Goal: Task Accomplishment & Management: Manage account settings

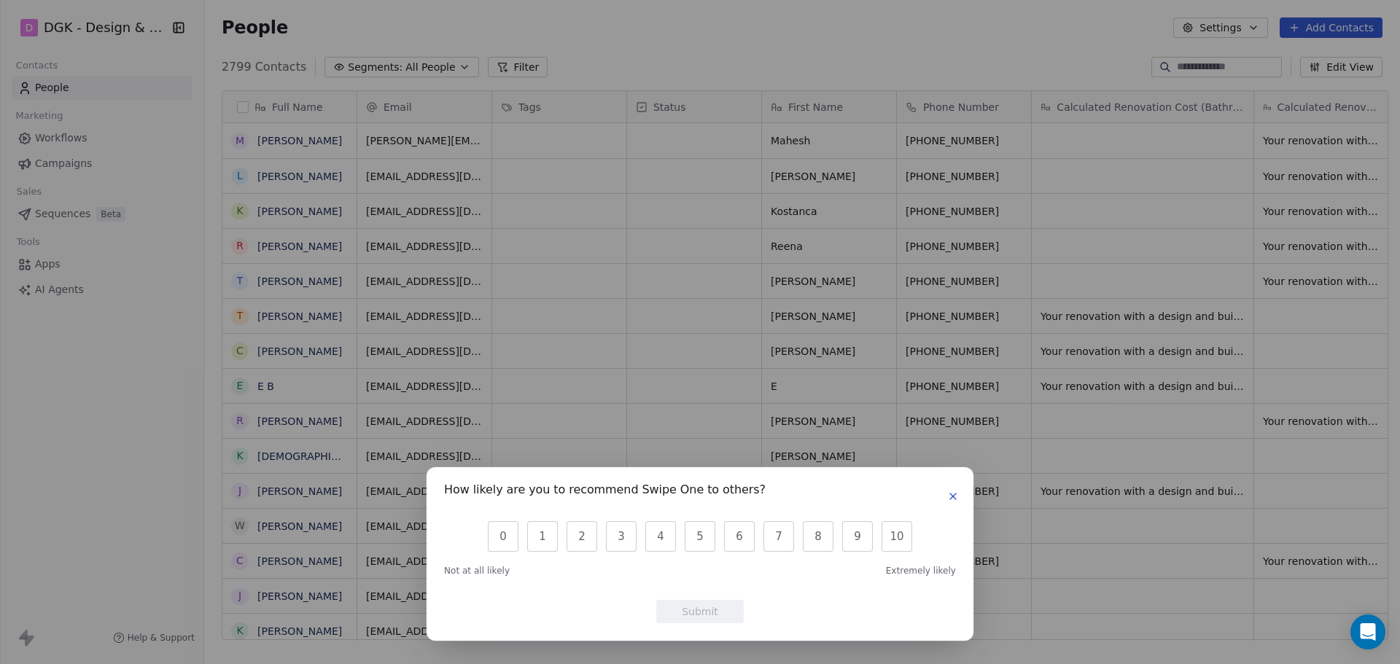
scroll to position [12, 12]
click at [953, 499] on icon "button" at bounding box center [953, 497] width 12 height 12
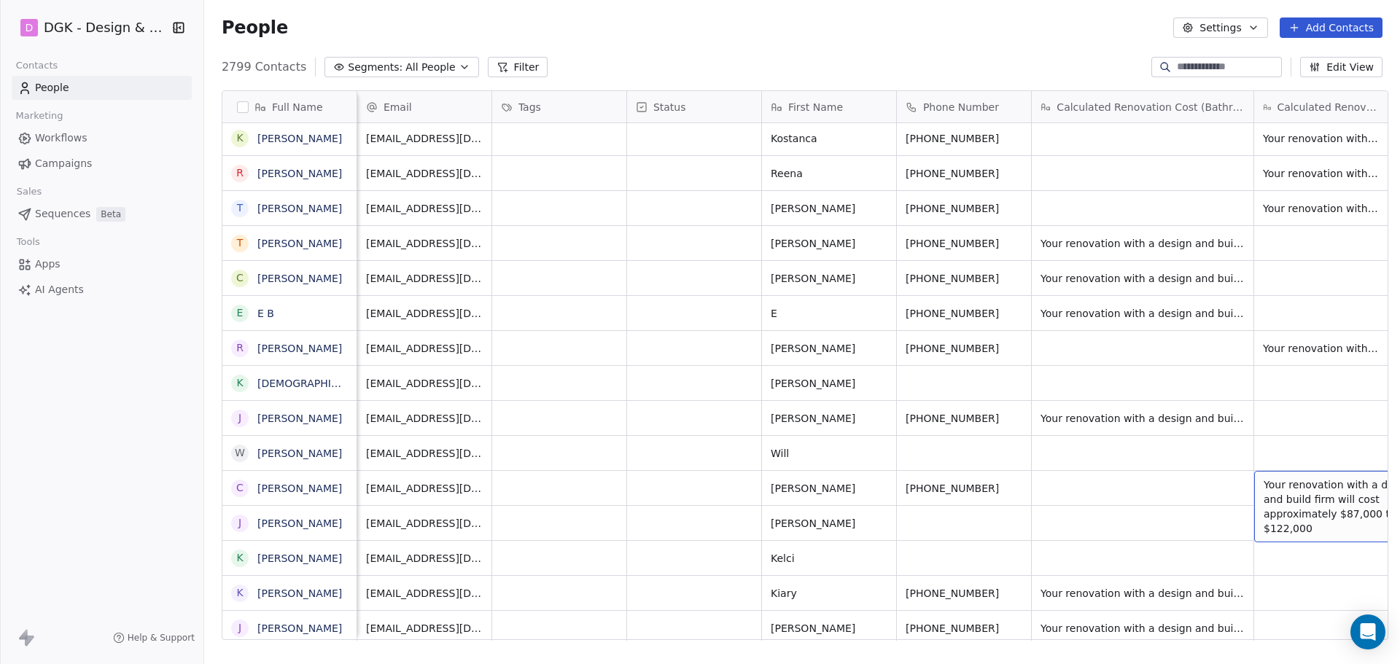
scroll to position [0, 12]
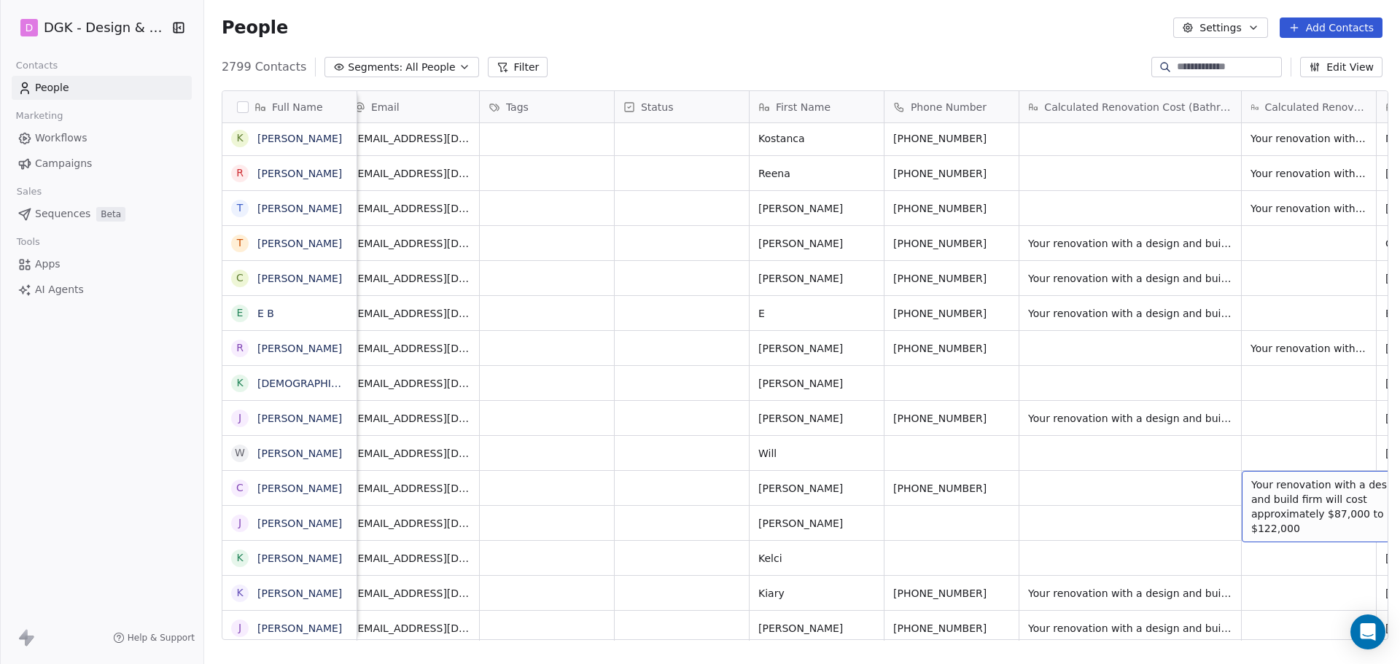
click at [1176, 114] on span "Calculated Renovation Cost (Bathrooms)" at bounding box center [1138, 107] width 188 height 15
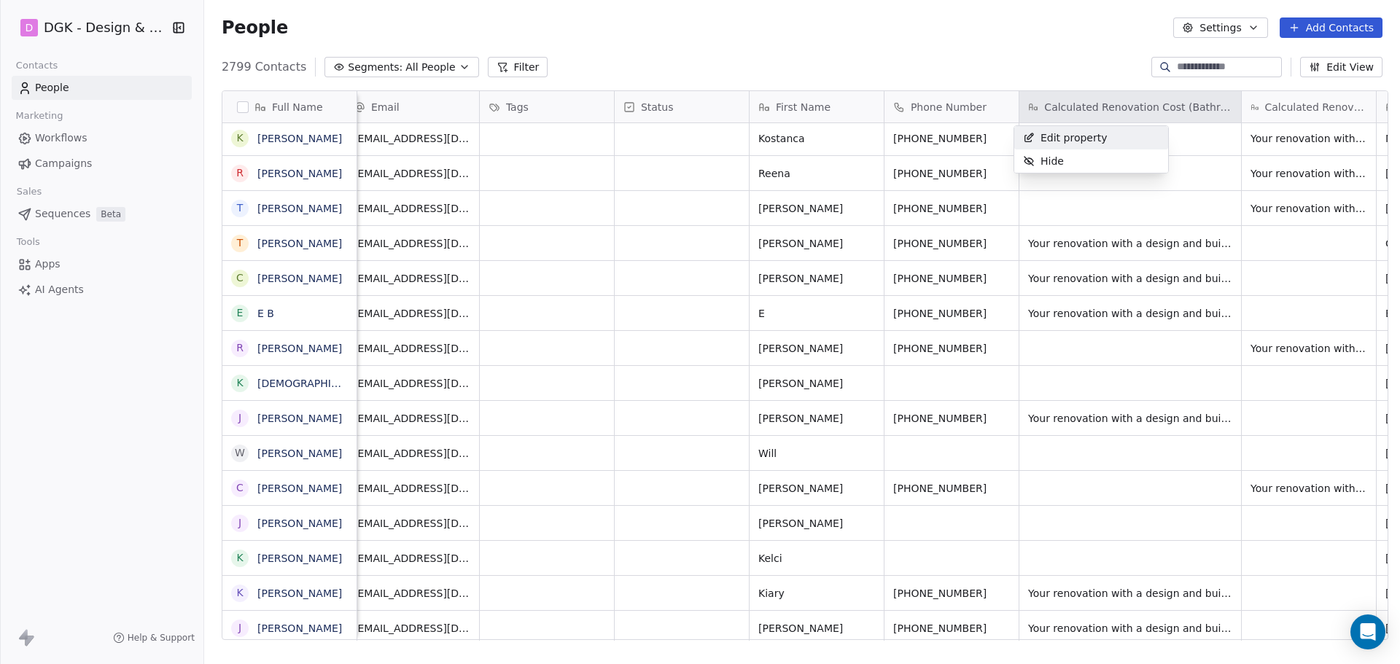
click at [1082, 138] on span "Edit property" at bounding box center [1074, 138] width 67 height 15
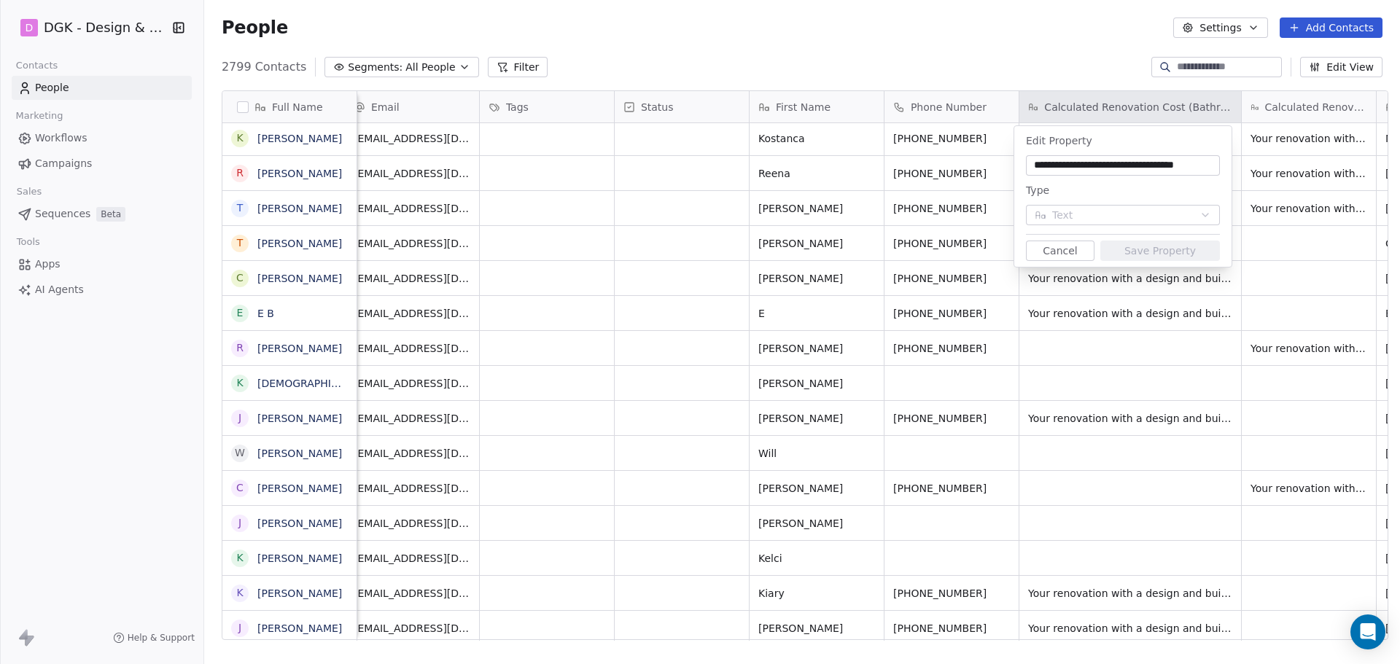
click at [1149, 169] on input "**********" at bounding box center [1123, 165] width 188 height 15
drag, startPoint x: 1163, startPoint y: 168, endPoint x: 1019, endPoint y: 159, distance: 144.7
click at [1019, 159] on div "**********" at bounding box center [1122, 196] width 217 height 141
click at [1148, 168] on input "**********" at bounding box center [1123, 165] width 188 height 15
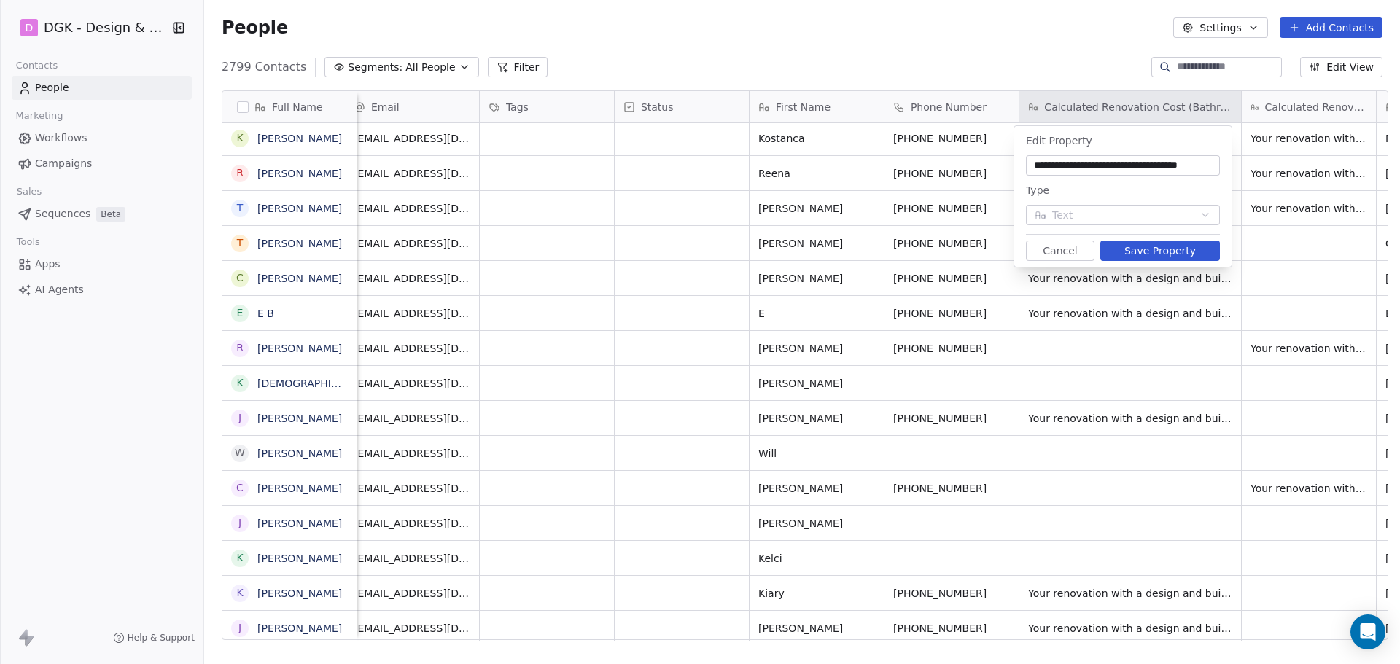
type input "**********"
click at [1135, 249] on button "Save Property" at bounding box center [1161, 251] width 120 height 20
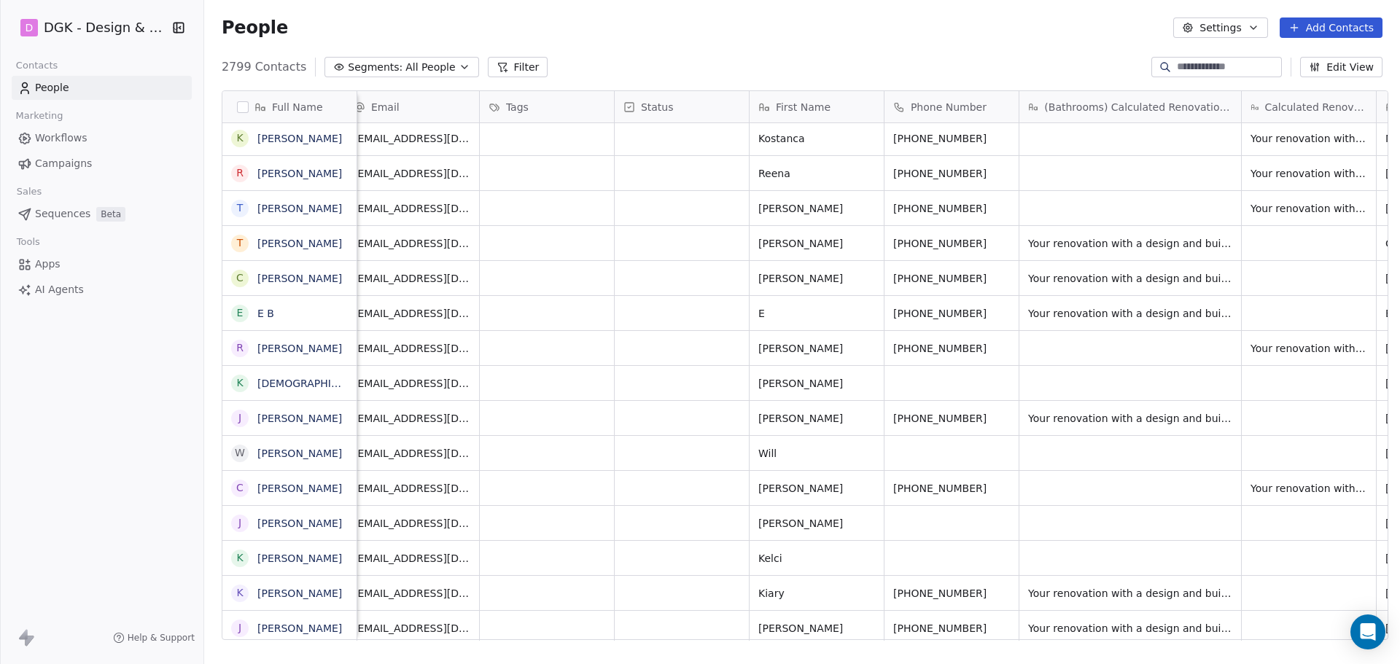
click at [1285, 112] on span "Calculated Renovation Cost" at bounding box center [1316, 107] width 102 height 15
click at [1292, 133] on span "Edit property" at bounding box center [1296, 138] width 67 height 15
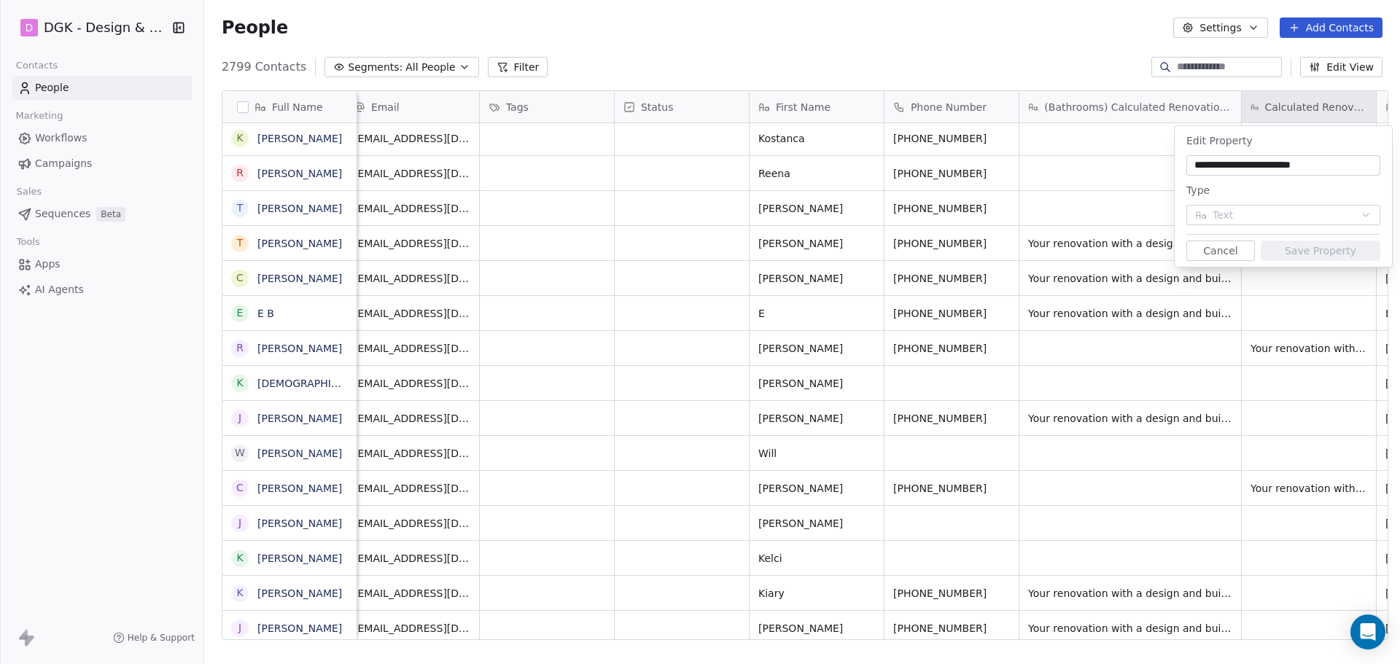
click at [1193, 163] on input "**********" at bounding box center [1284, 165] width 188 height 15
type input "**********"
click at [1354, 252] on button "Save Property" at bounding box center [1321, 251] width 120 height 20
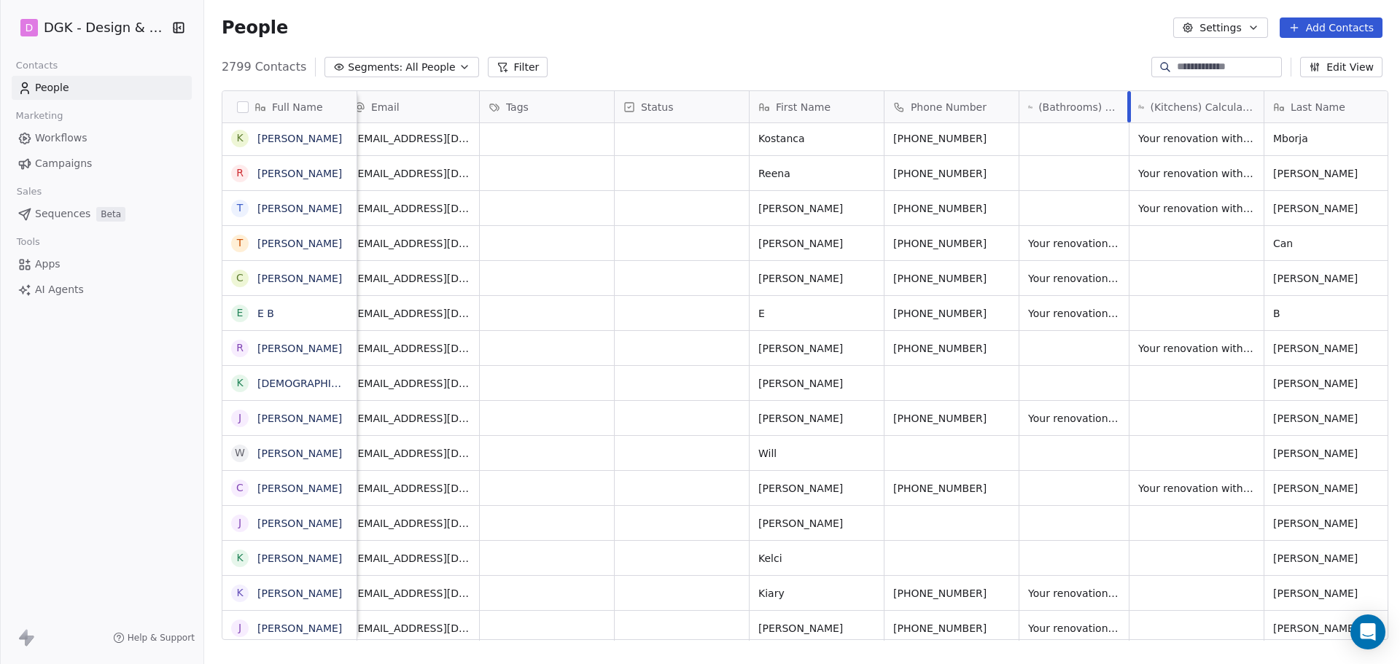
drag, startPoint x: 1235, startPoint y: 104, endPoint x: 1122, endPoint y: 117, distance: 113.1
click at [1128, 117] on div at bounding box center [1130, 106] width 4 height 31
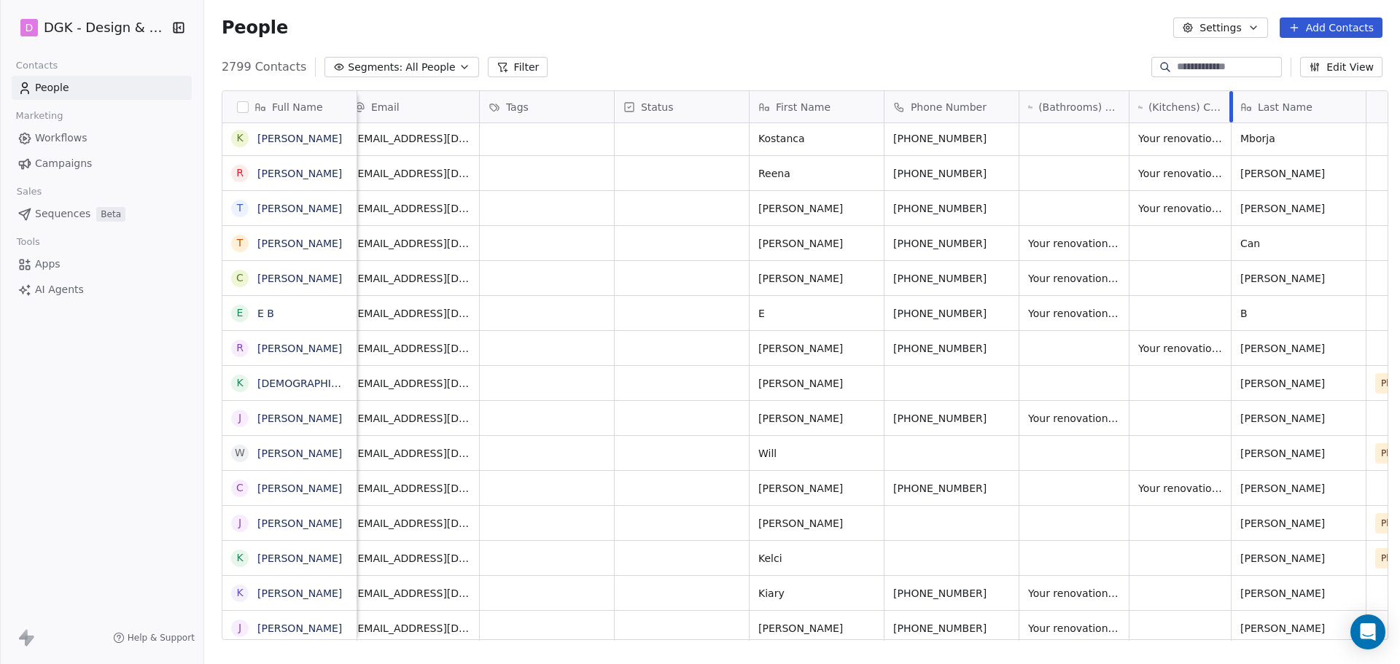
drag, startPoint x: 1256, startPoint y: 101, endPoint x: 1223, endPoint y: 106, distance: 33.1
click at [1230, 106] on div at bounding box center [1232, 106] width 4 height 31
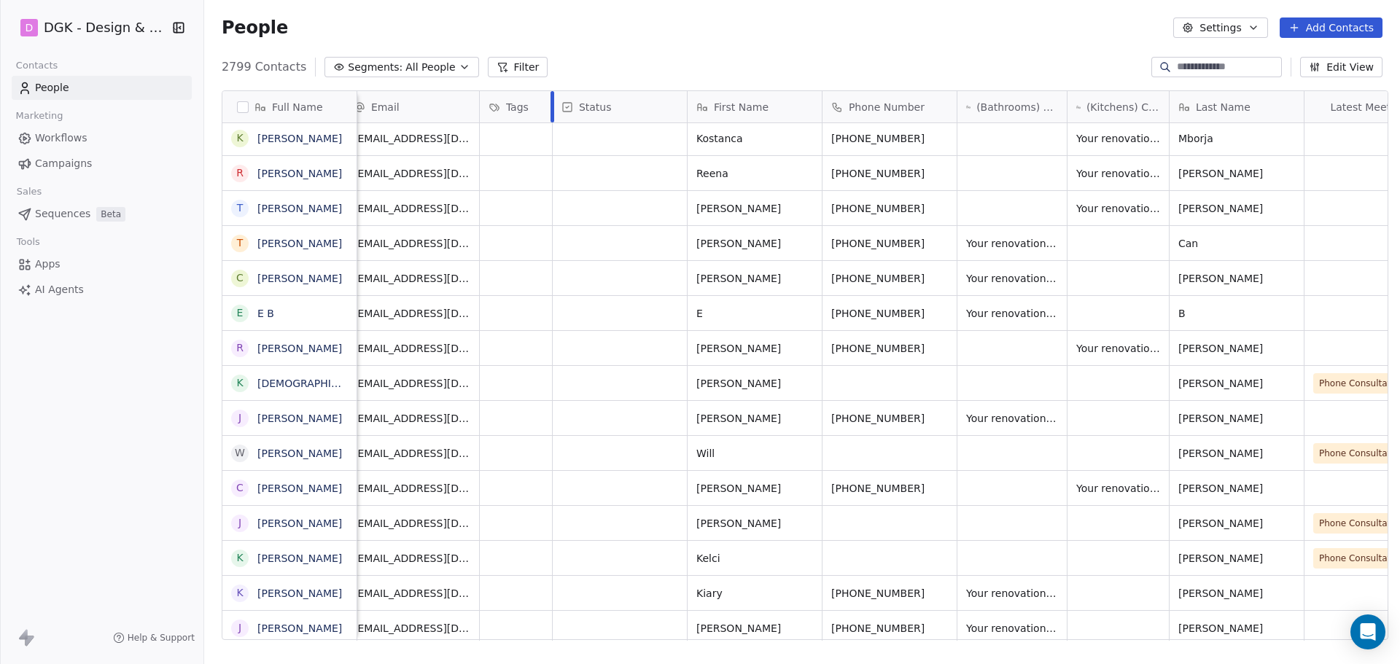
drag, startPoint x: 608, startPoint y: 104, endPoint x: 487, endPoint y: 122, distance: 121.6
click at [487, 122] on div "Tags" at bounding box center [516, 106] width 73 height 31
click at [688, 47] on html "D DGK - Design & Build Contacts People Marketing Workflows Campaigns Sales Sequ…" at bounding box center [700, 332] width 1400 height 664
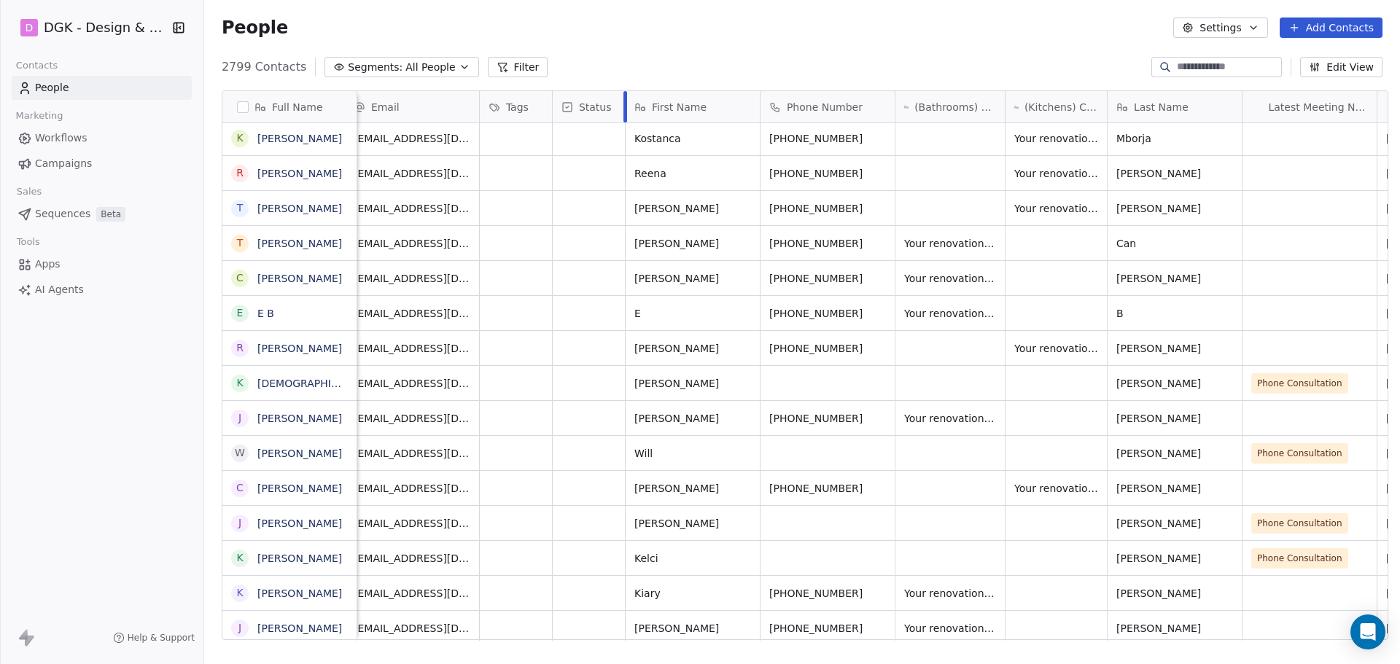
drag, startPoint x: 679, startPoint y: 106, endPoint x: 523, endPoint y: 126, distance: 157.3
click at [523, 126] on div "Email Tags Status First Name Phone Number (Bathrooms) Calculated Renovation Cos…" at bounding box center [1014, 366] width 1338 height 550
click at [701, 56] on div "2799 Contacts Segments: All People Filter Edit View" at bounding box center [802, 66] width 1196 height 23
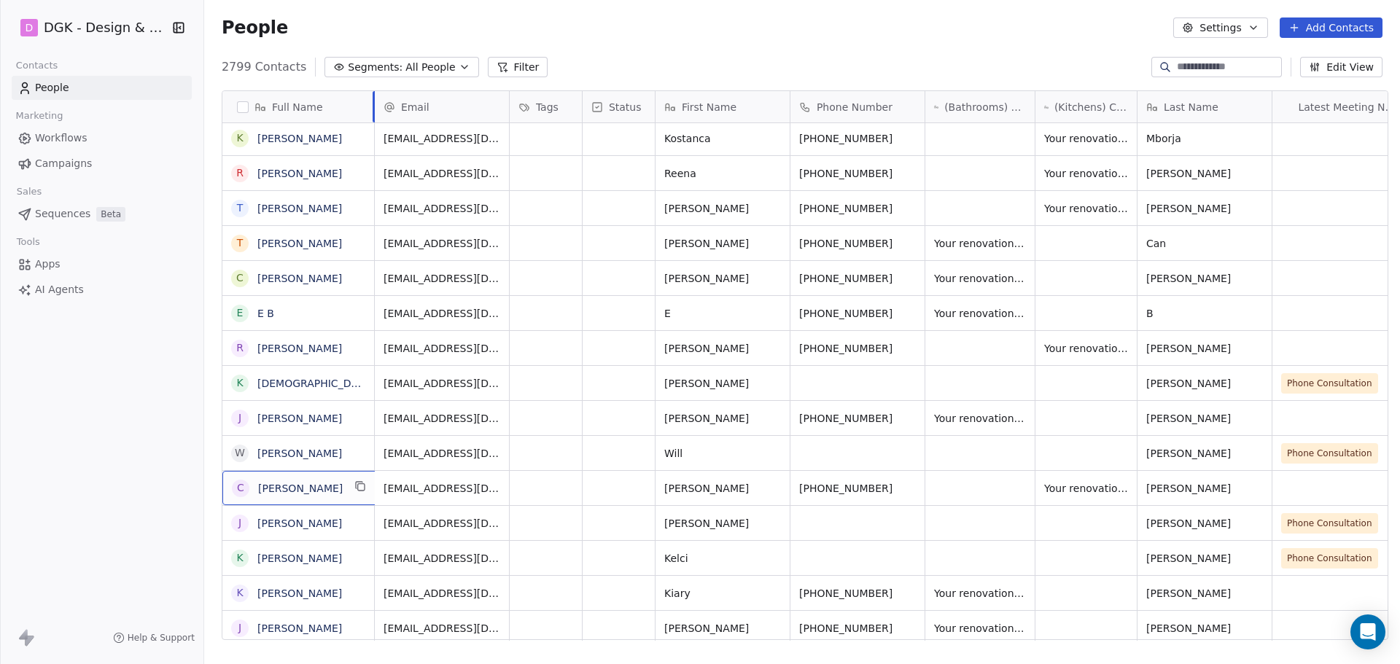
drag, startPoint x: 349, startPoint y: 100, endPoint x: 366, endPoint y: 104, distance: 18.0
click at [373, 104] on div at bounding box center [375, 106] width 4 height 31
click at [360, 482] on icon "grid" at bounding box center [360, 487] width 12 height 12
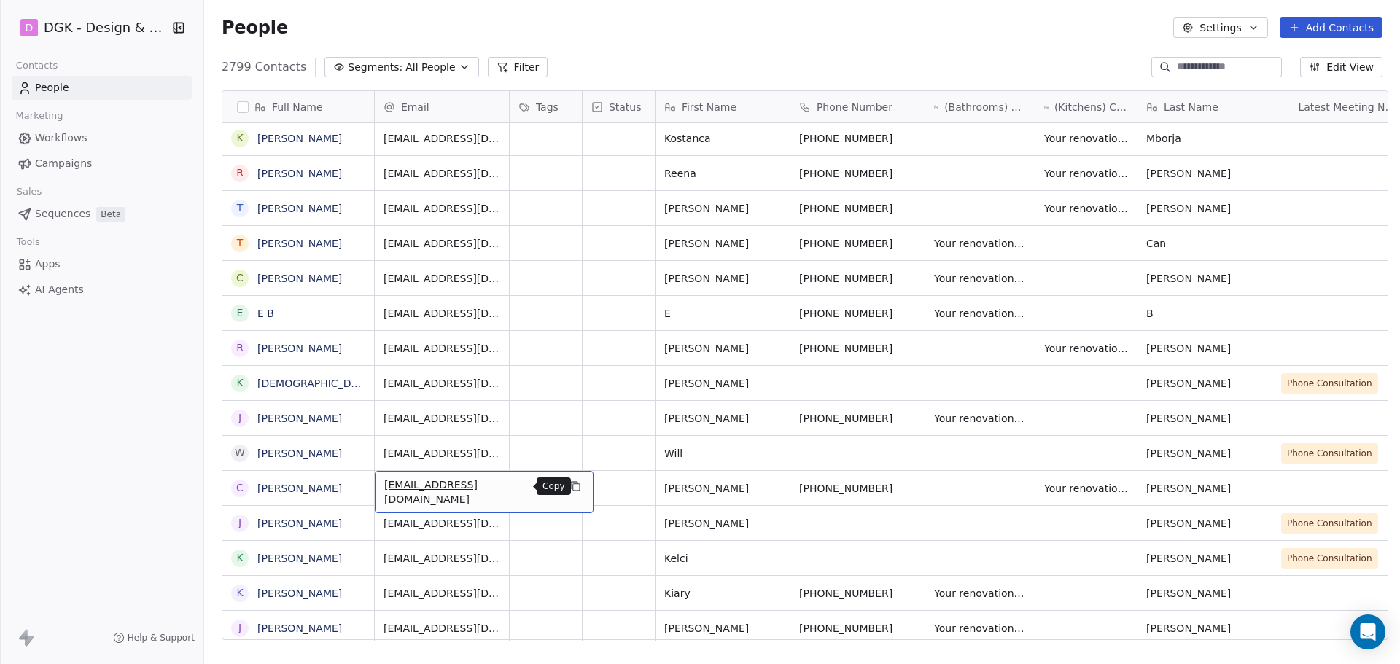
click at [570, 484] on icon "grid" at bounding box center [576, 487] width 12 height 12
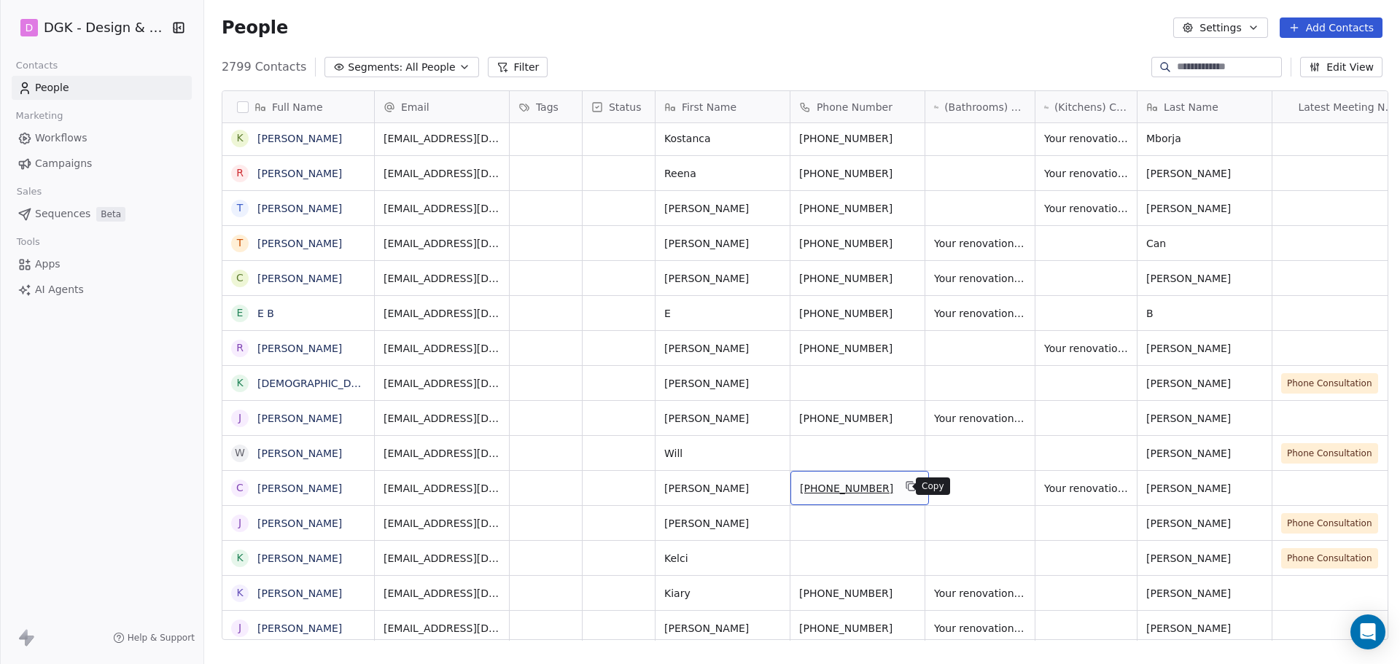
click at [905, 488] on icon "grid" at bounding box center [911, 487] width 12 height 12
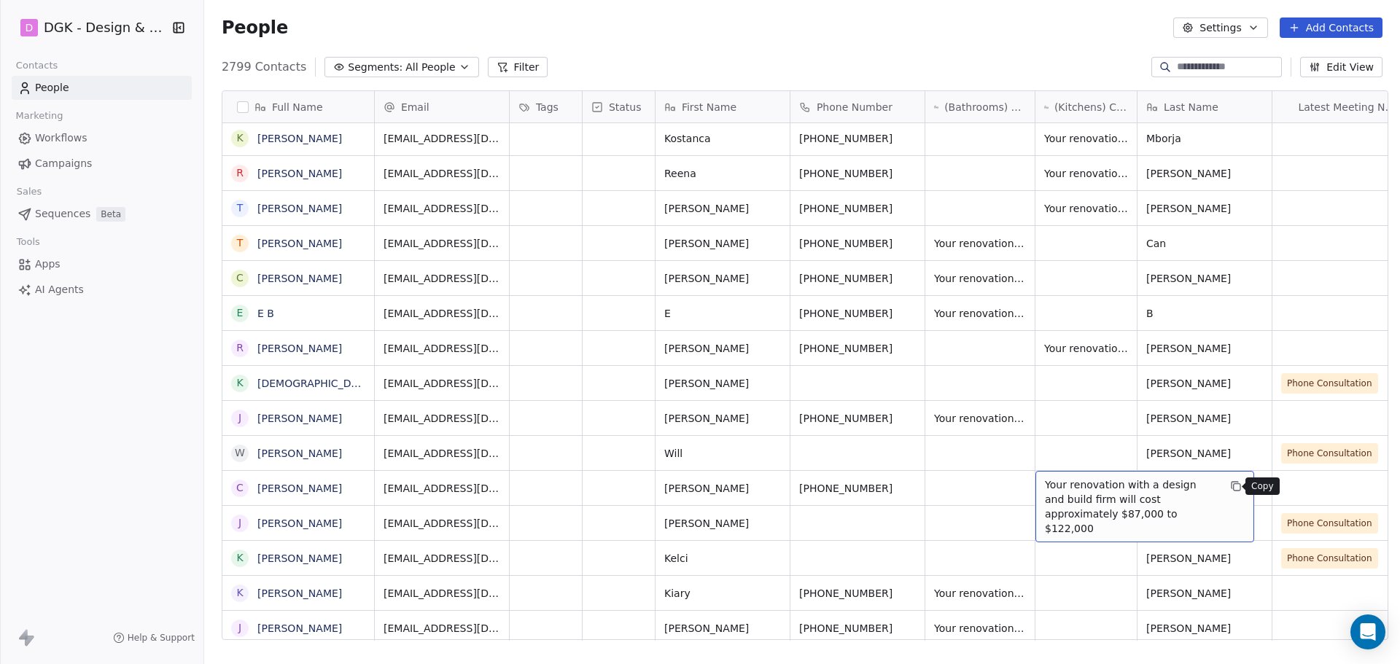
click at [1235, 486] on icon "grid" at bounding box center [1236, 487] width 12 height 12
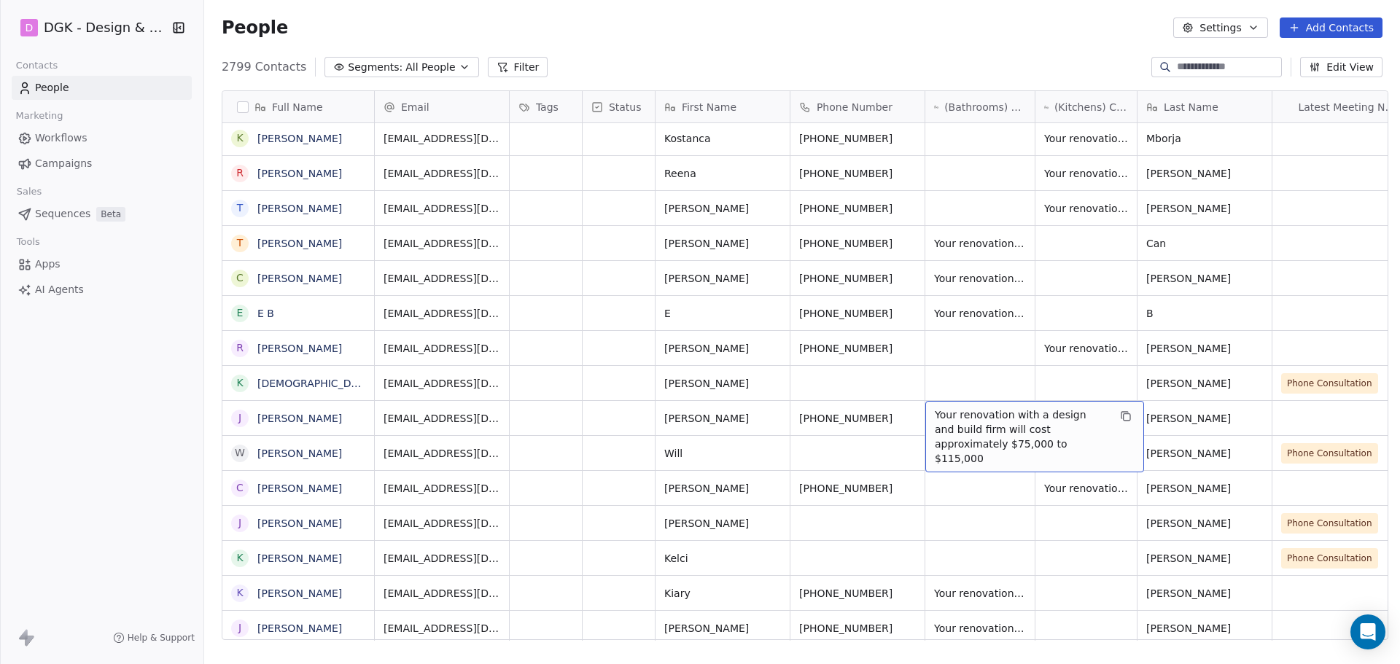
click at [967, 55] on div "People Settings Add Contacts" at bounding box center [802, 27] width 1196 height 55
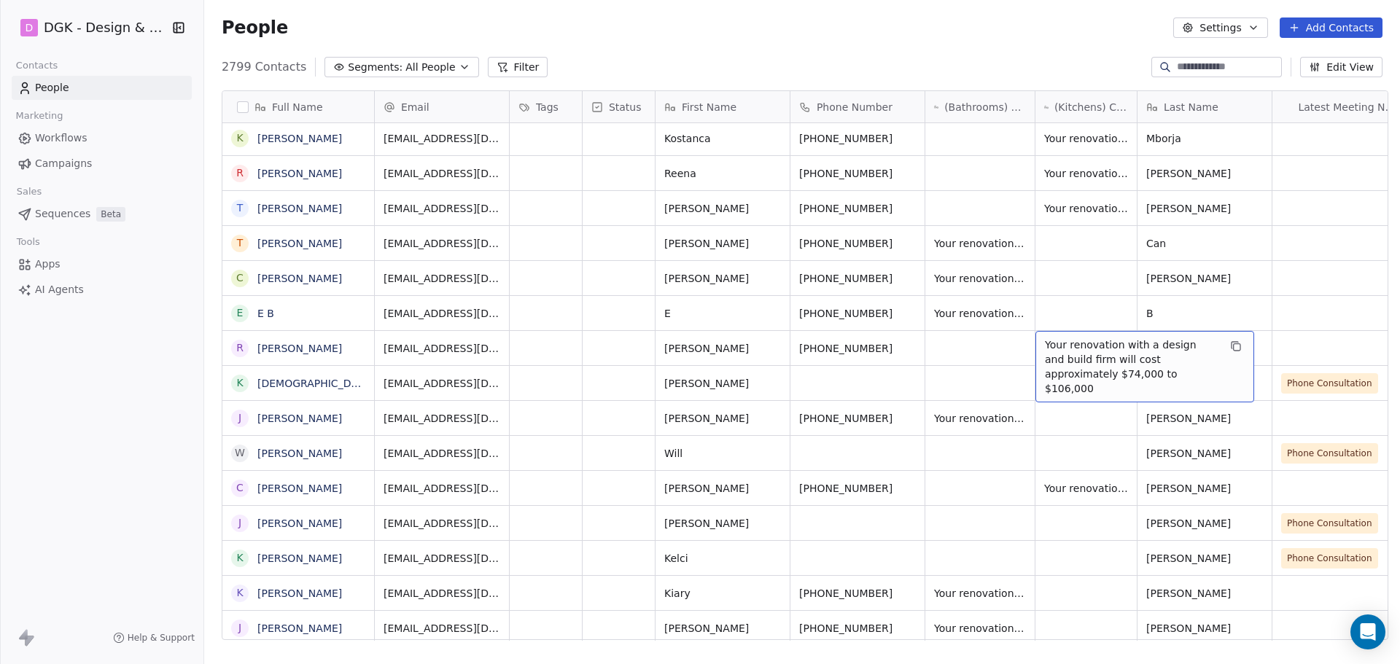
click at [990, 38] on div "People Settings Add Contacts" at bounding box center [802, 27] width 1196 height 55
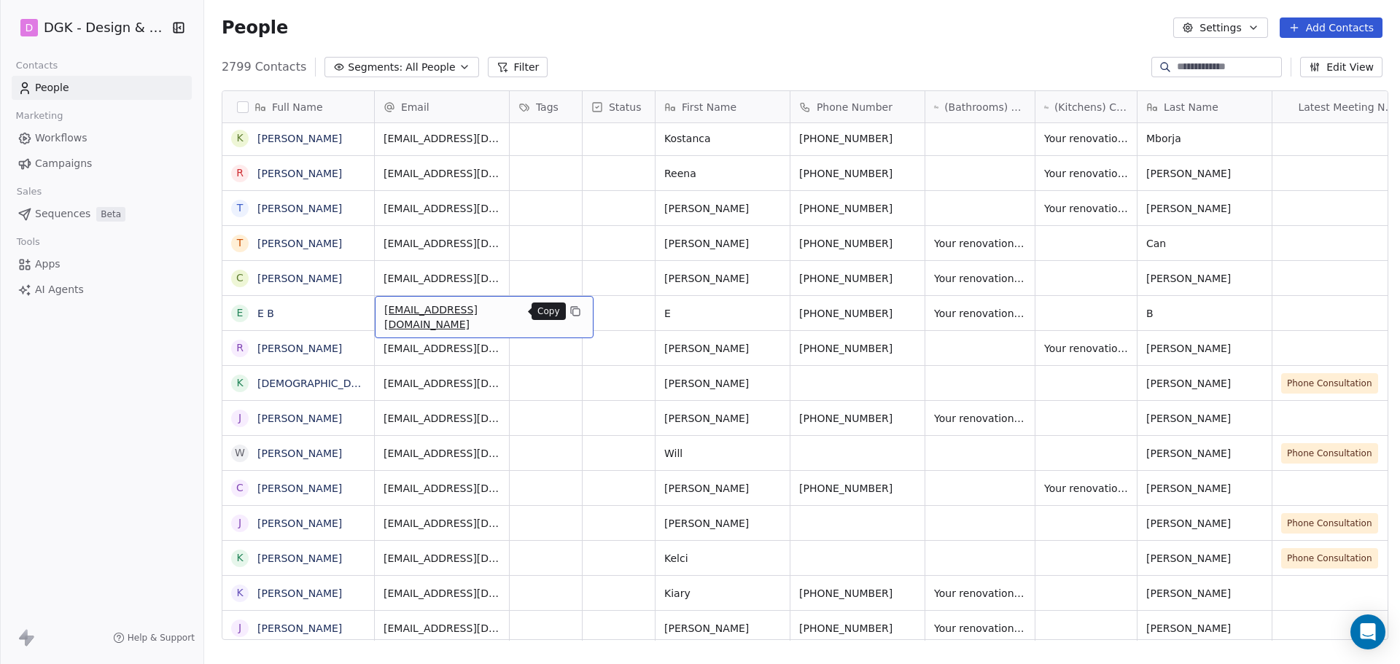
click at [570, 315] on icon "grid" at bounding box center [576, 312] width 12 height 12
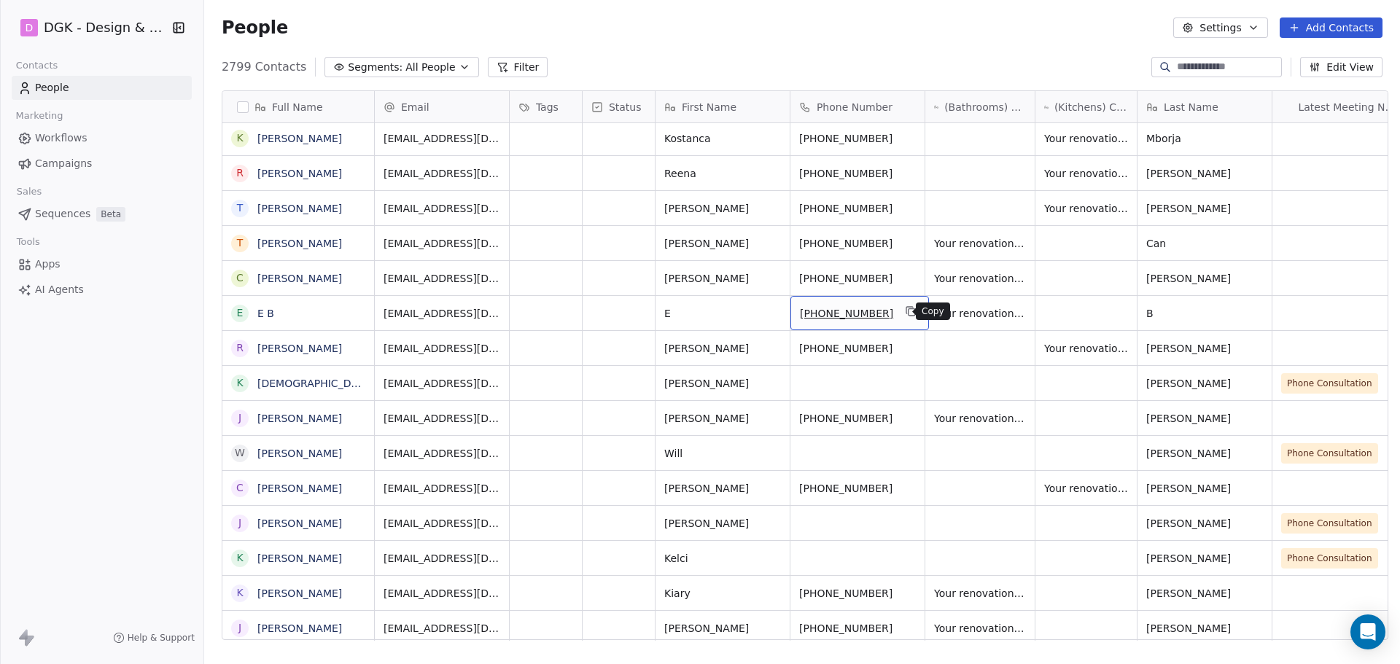
click at [905, 315] on icon "grid" at bounding box center [911, 312] width 12 height 12
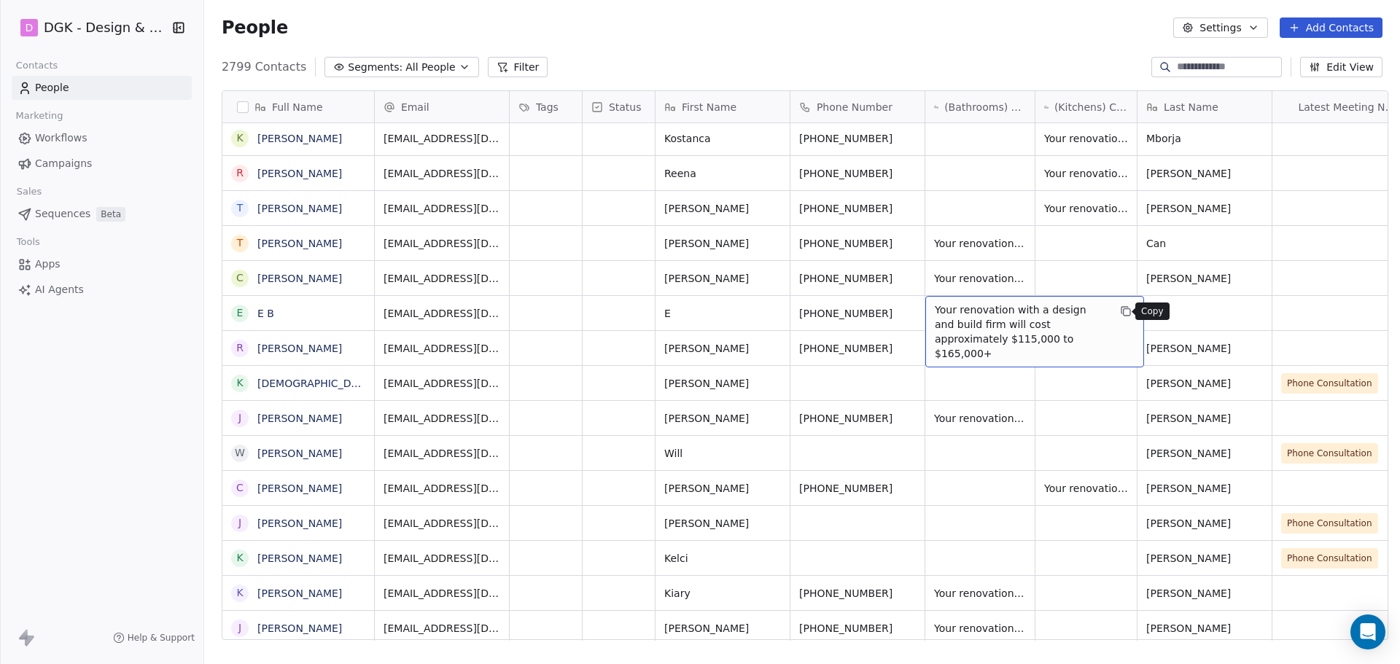
click at [1122, 310] on icon "grid" at bounding box center [1126, 312] width 12 height 12
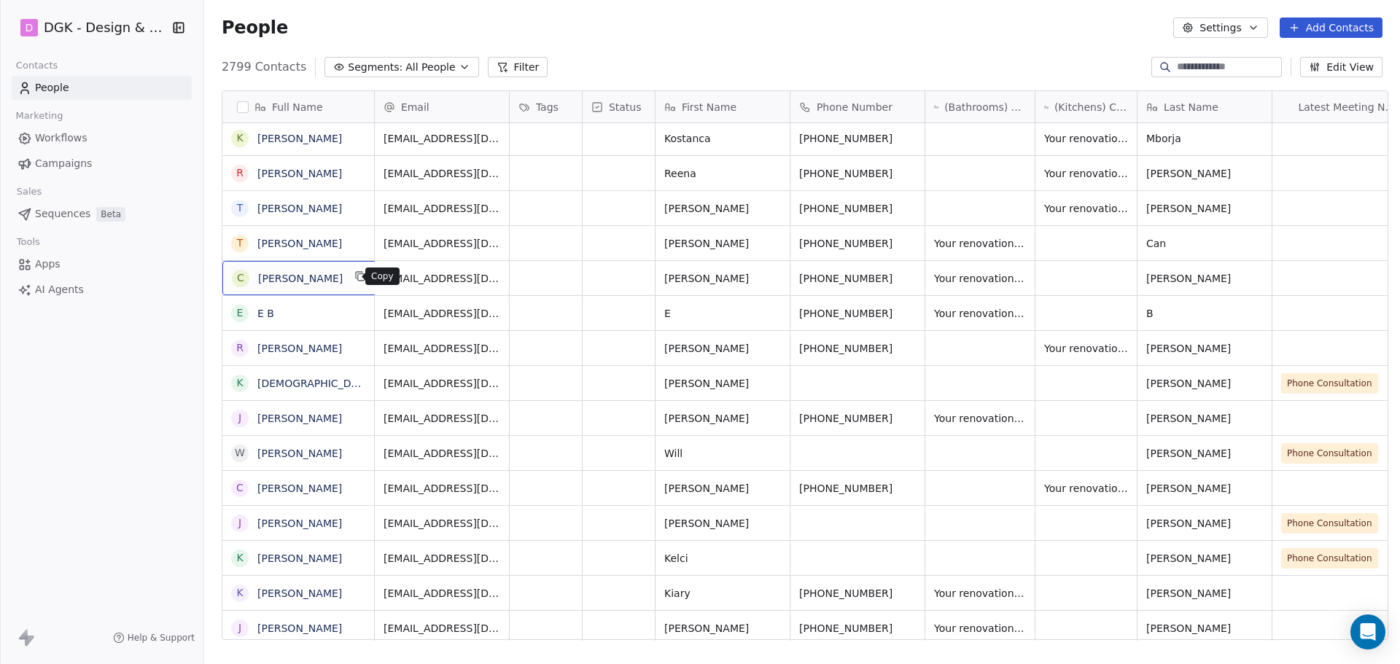
click at [354, 279] on icon "grid" at bounding box center [360, 277] width 12 height 12
click at [567, 279] on button "grid" at bounding box center [576, 277] width 18 height 18
click at [909, 276] on icon "grid" at bounding box center [912, 277] width 7 height 7
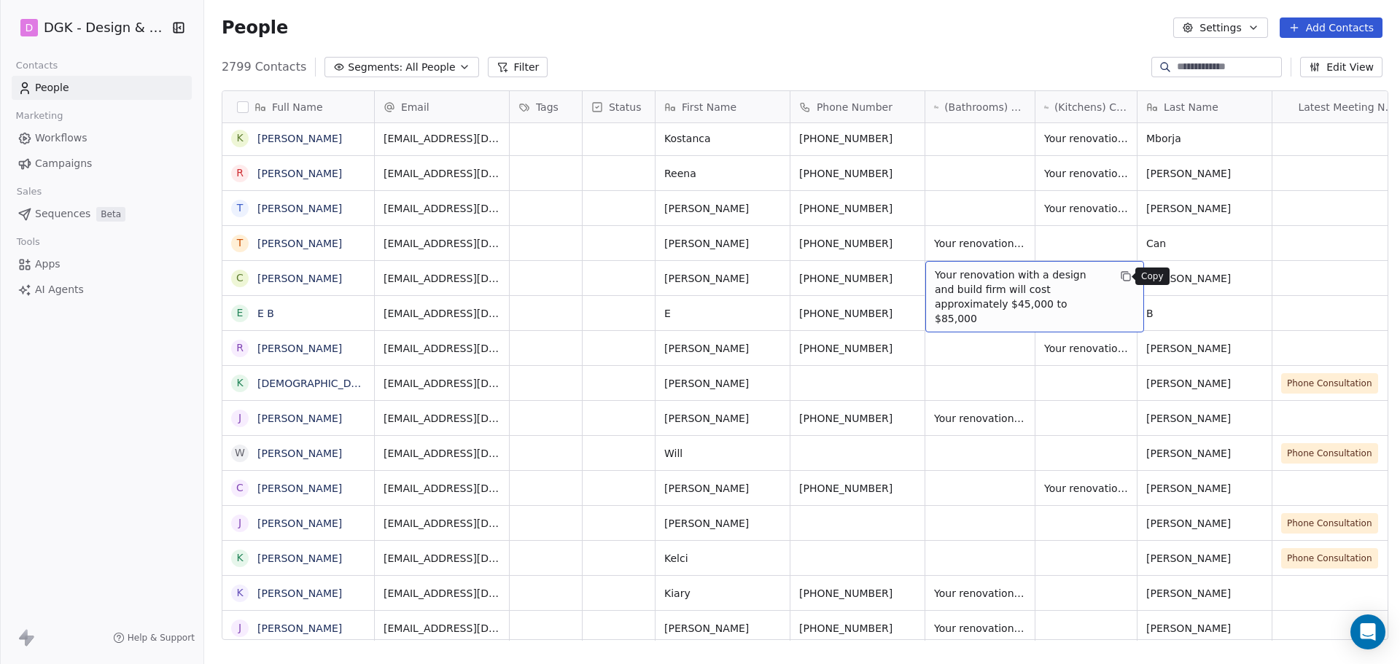
click at [1125, 277] on icon "grid" at bounding box center [1127, 277] width 7 height 7
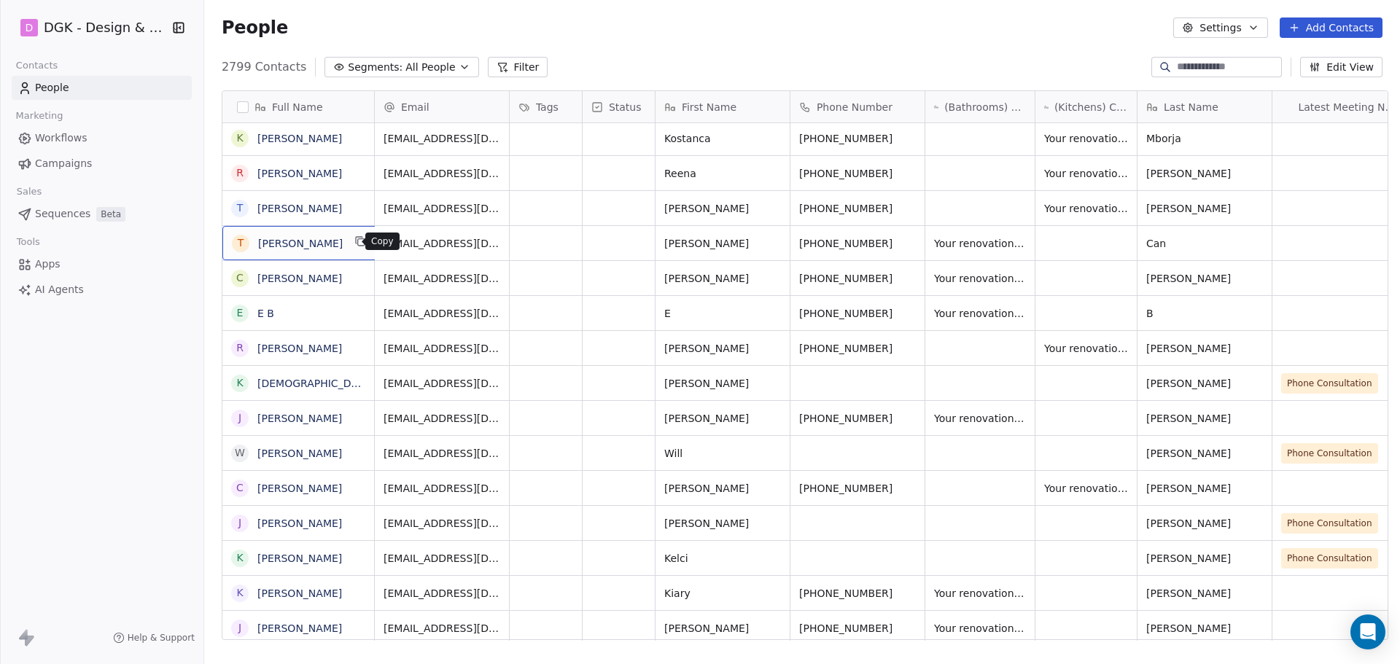
click at [354, 241] on icon "grid" at bounding box center [360, 242] width 12 height 12
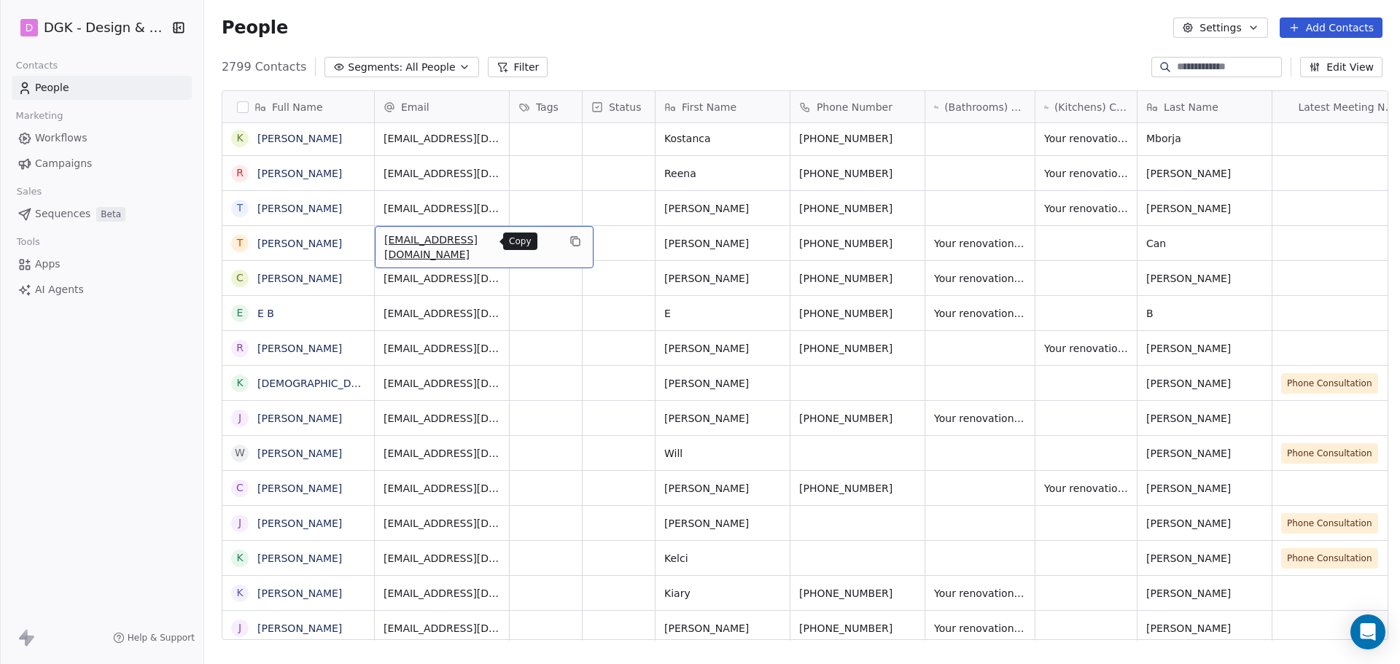
click at [567, 247] on button "grid" at bounding box center [576, 242] width 18 height 18
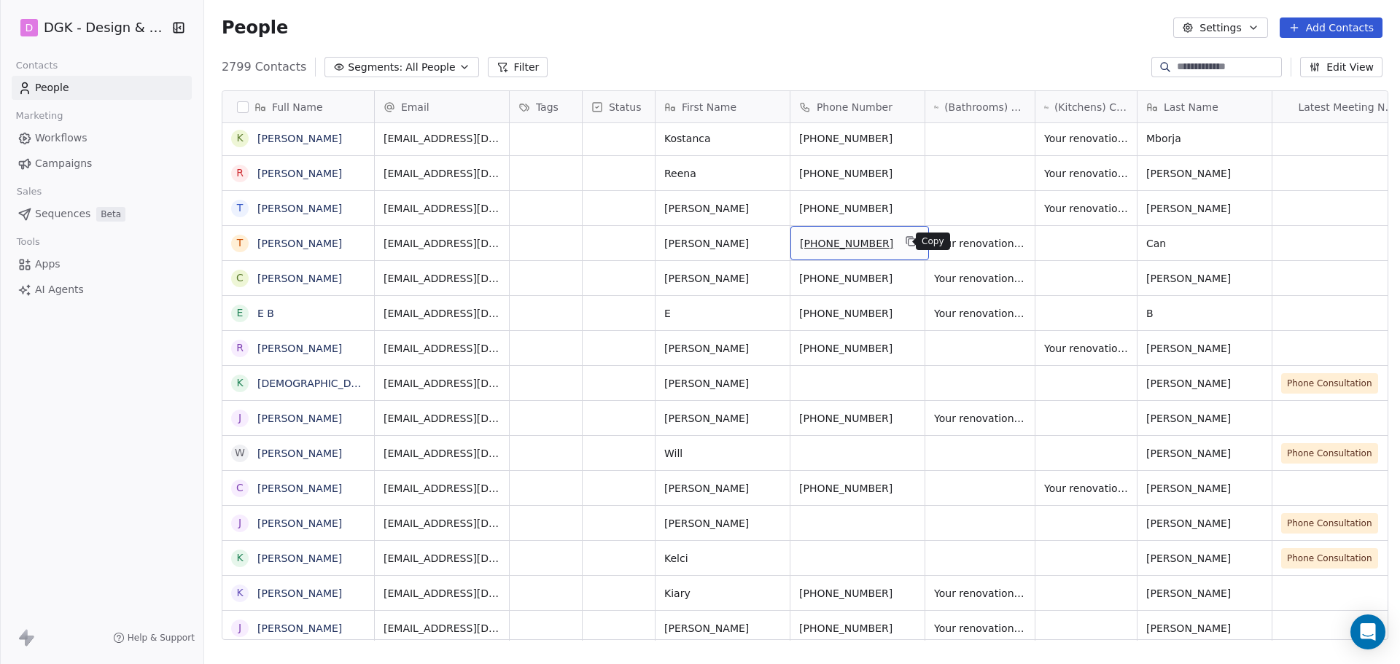
click at [905, 241] on icon "grid" at bounding box center [911, 242] width 12 height 12
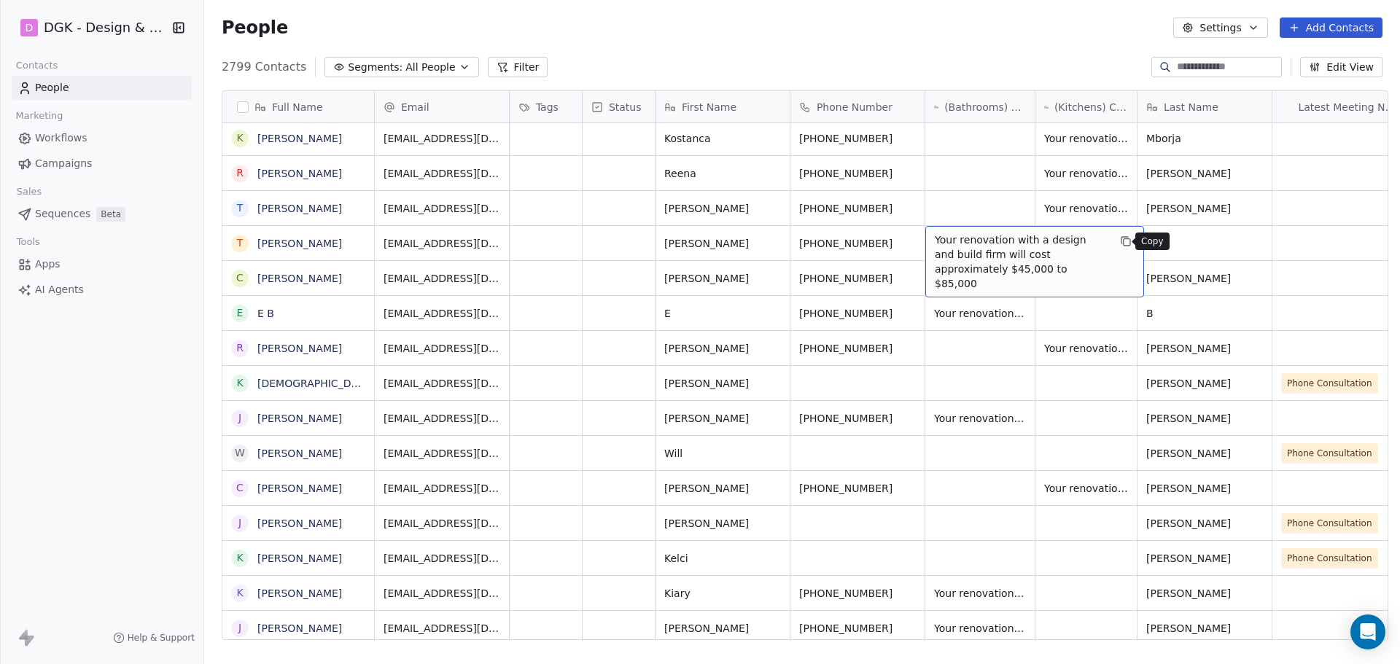
click at [1120, 238] on icon "grid" at bounding box center [1126, 242] width 12 height 12
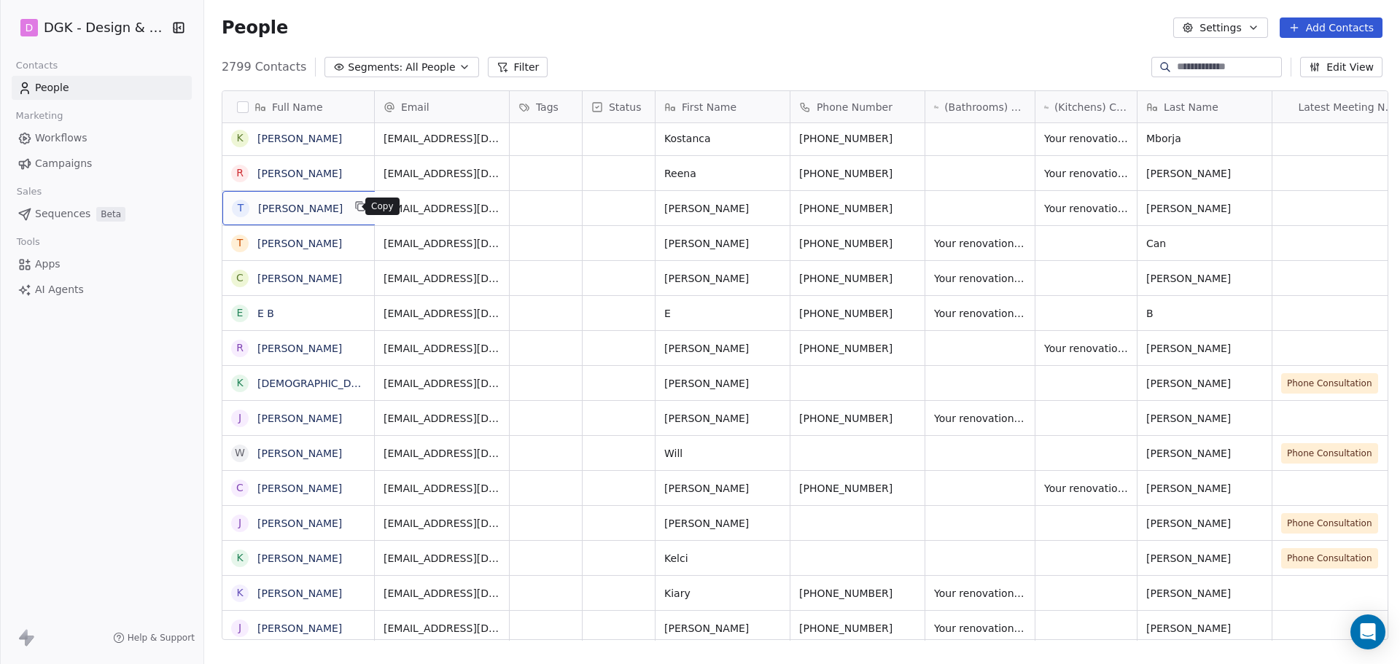
click at [352, 212] on button "grid" at bounding box center [361, 207] width 18 height 18
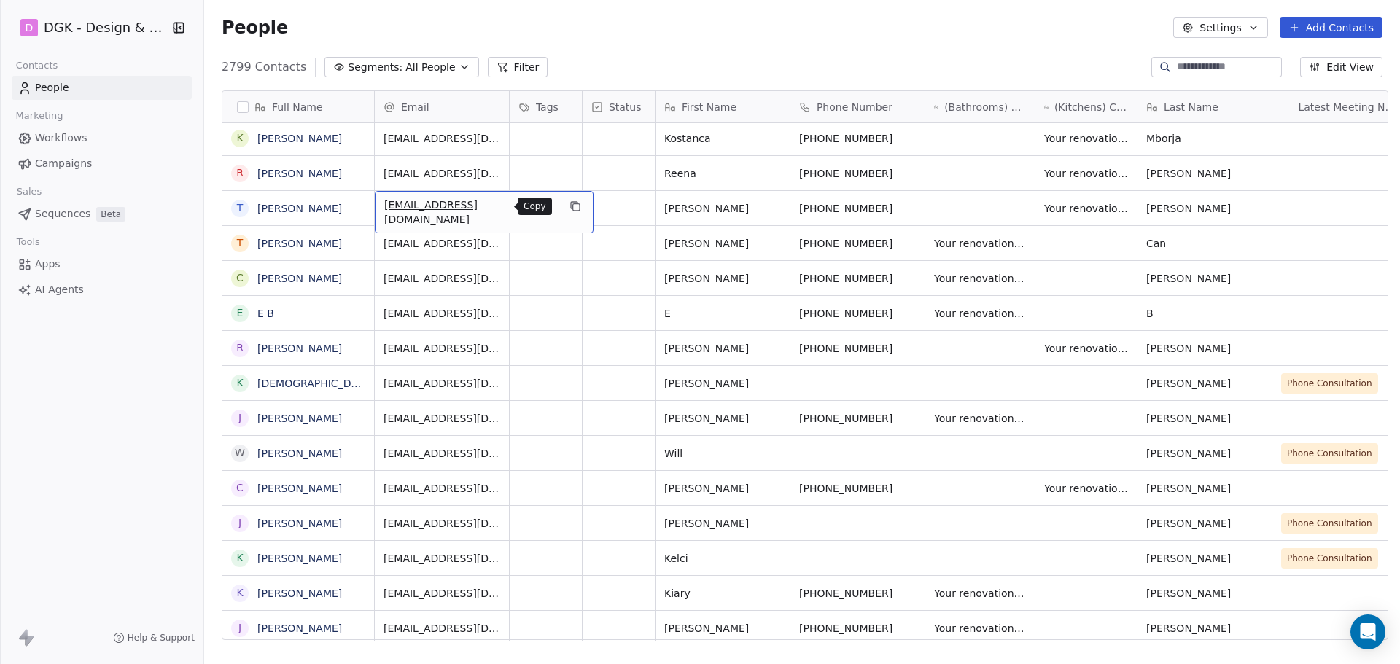
click at [570, 201] on icon "grid" at bounding box center [576, 207] width 12 height 12
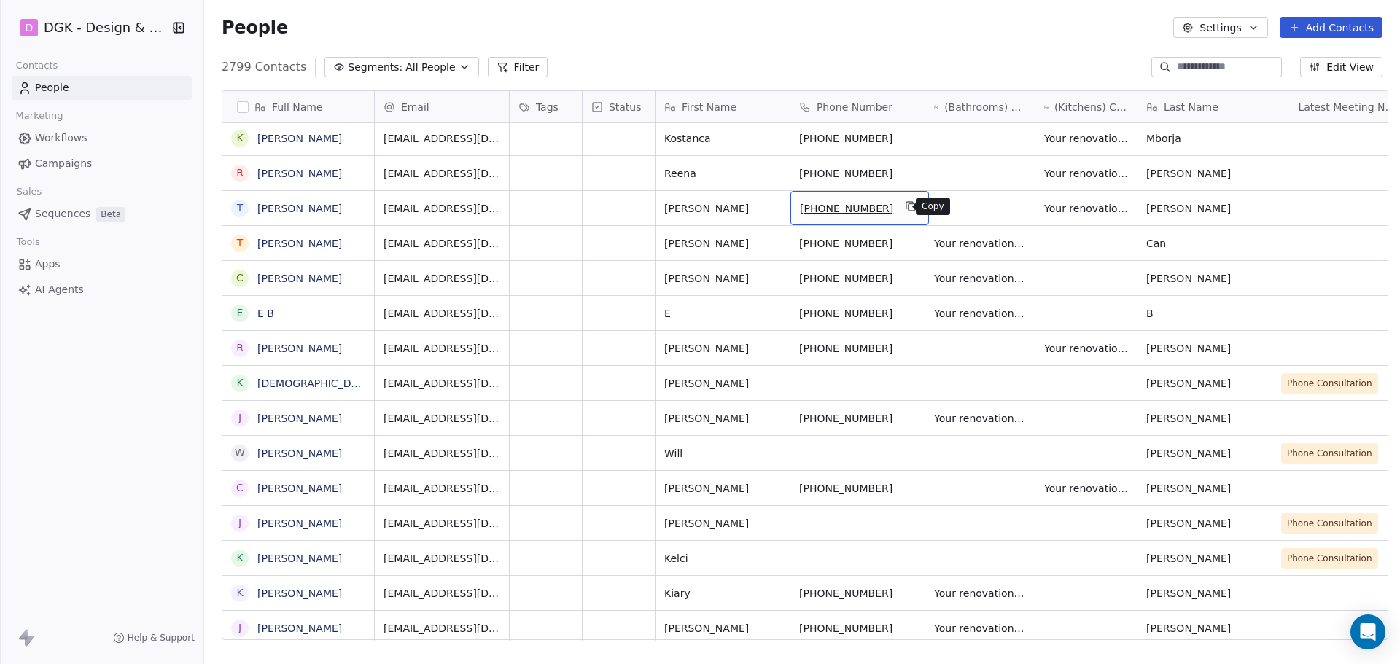
click at [905, 206] on icon "grid" at bounding box center [911, 207] width 12 height 12
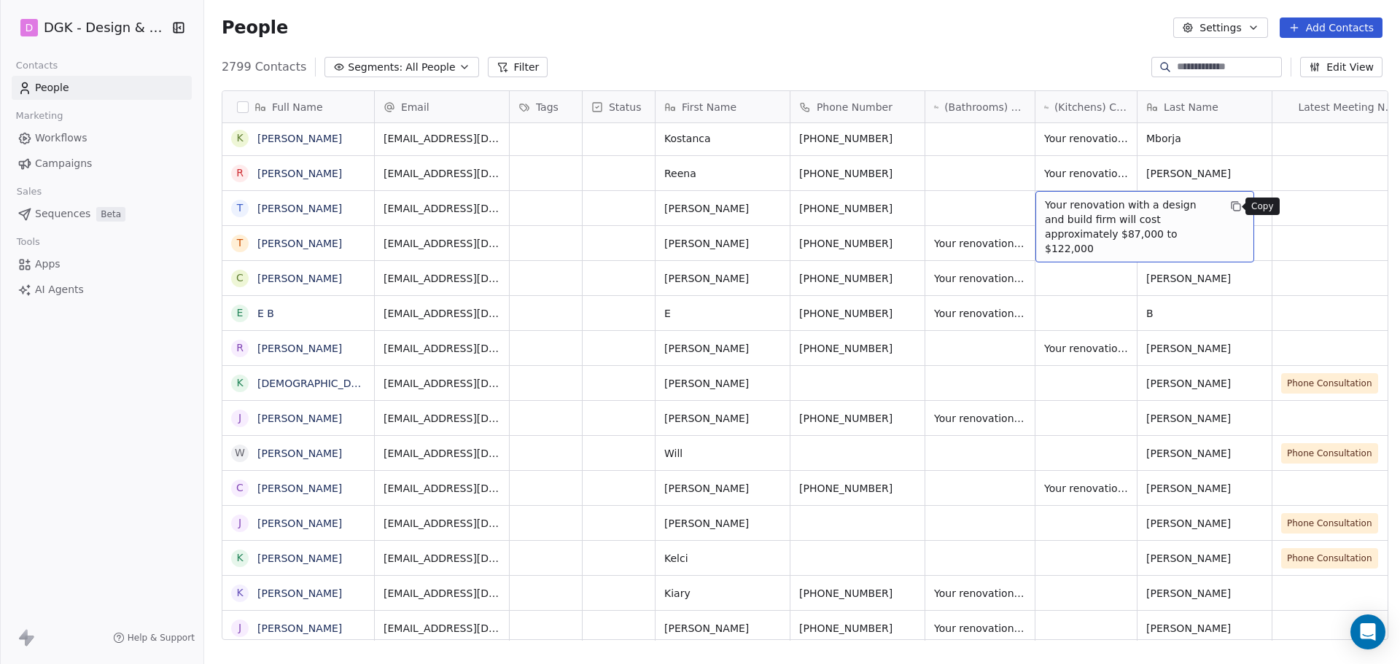
click at [1233, 201] on icon "grid" at bounding box center [1236, 207] width 12 height 12
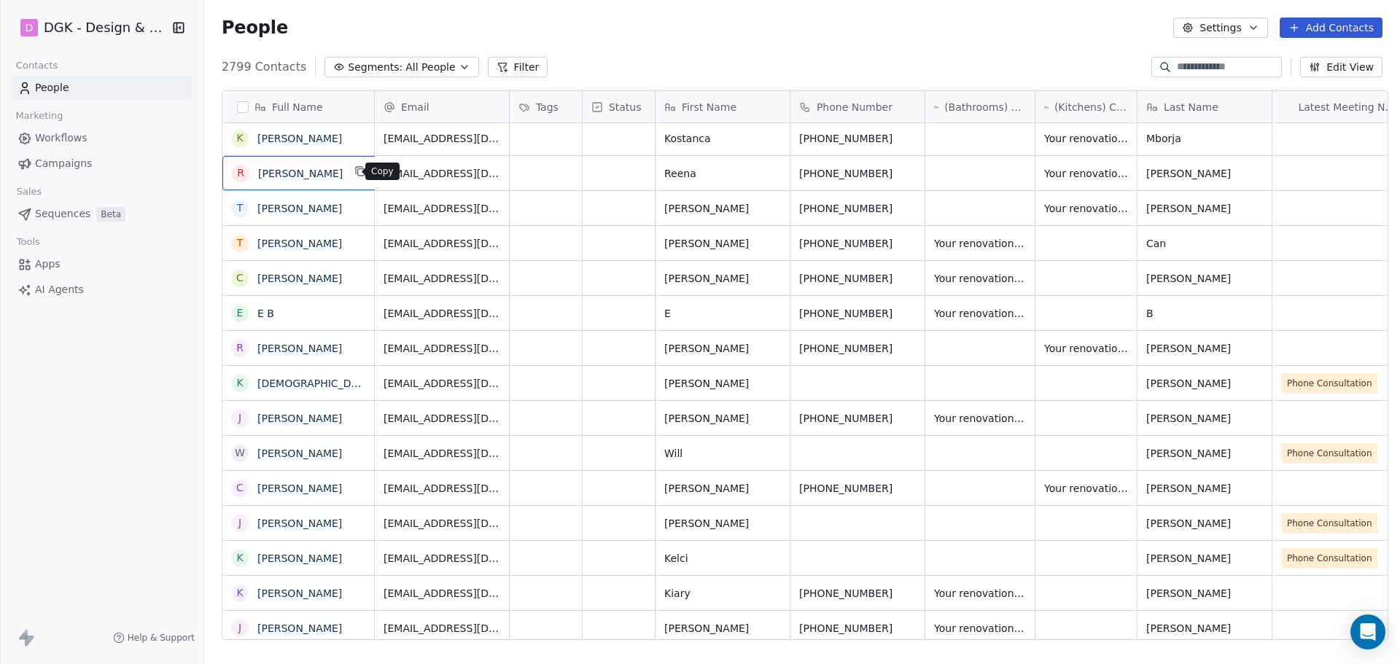
click at [354, 174] on icon "grid" at bounding box center [360, 172] width 12 height 12
click at [570, 171] on icon "grid" at bounding box center [576, 172] width 12 height 12
click at [905, 171] on icon "grid" at bounding box center [911, 172] width 12 height 12
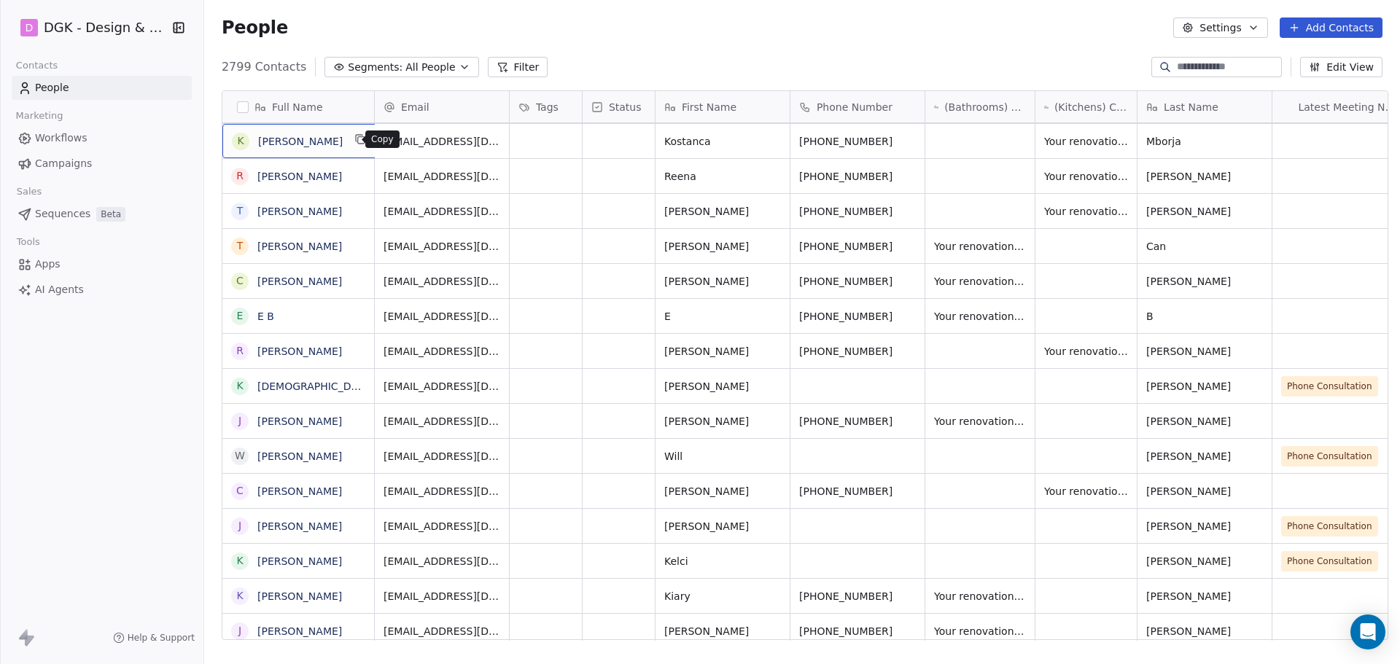
click at [358, 141] on button "grid" at bounding box center [361, 140] width 18 height 18
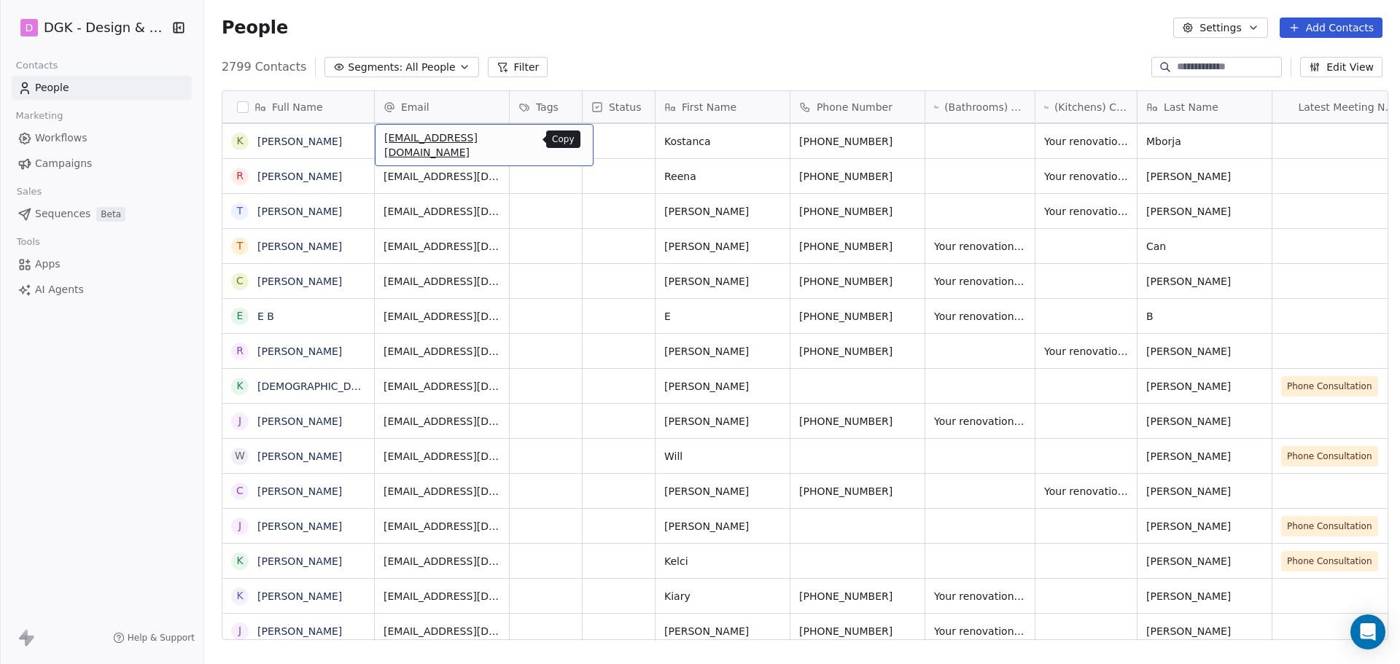
click at [573, 142] on icon "grid" at bounding box center [576, 140] width 7 height 7
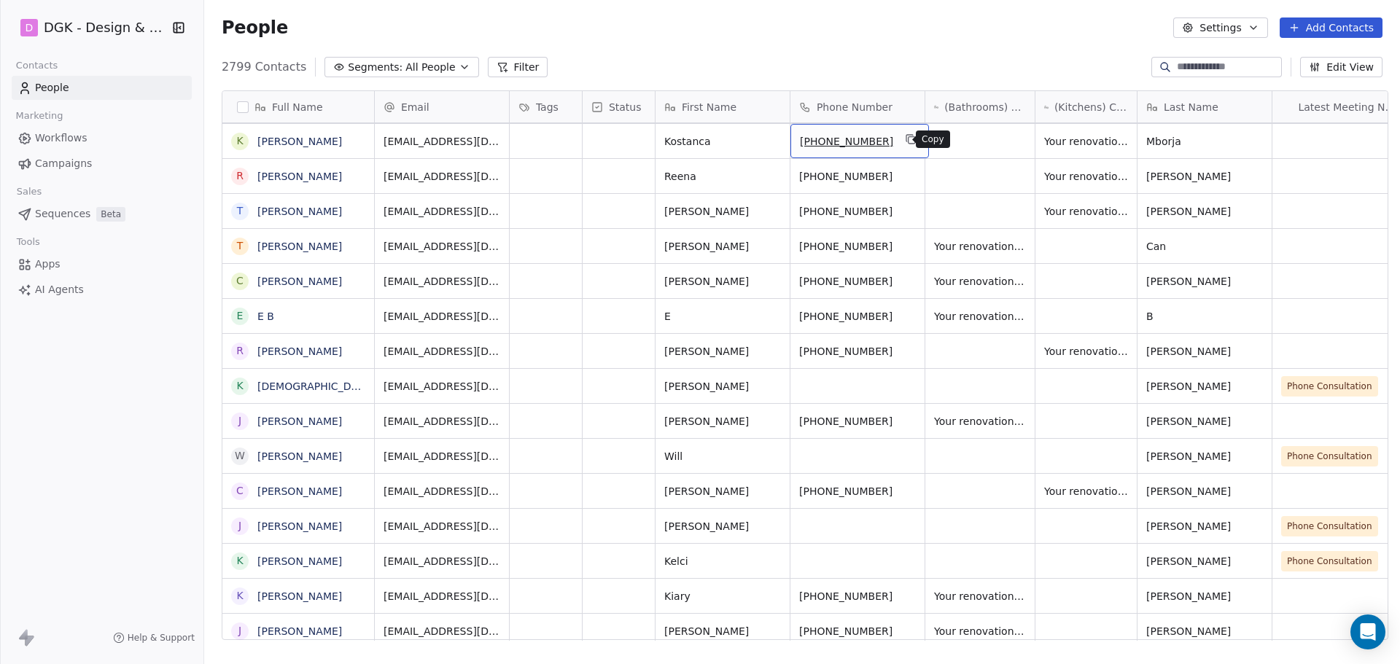
click at [905, 139] on icon "grid" at bounding box center [911, 139] width 12 height 12
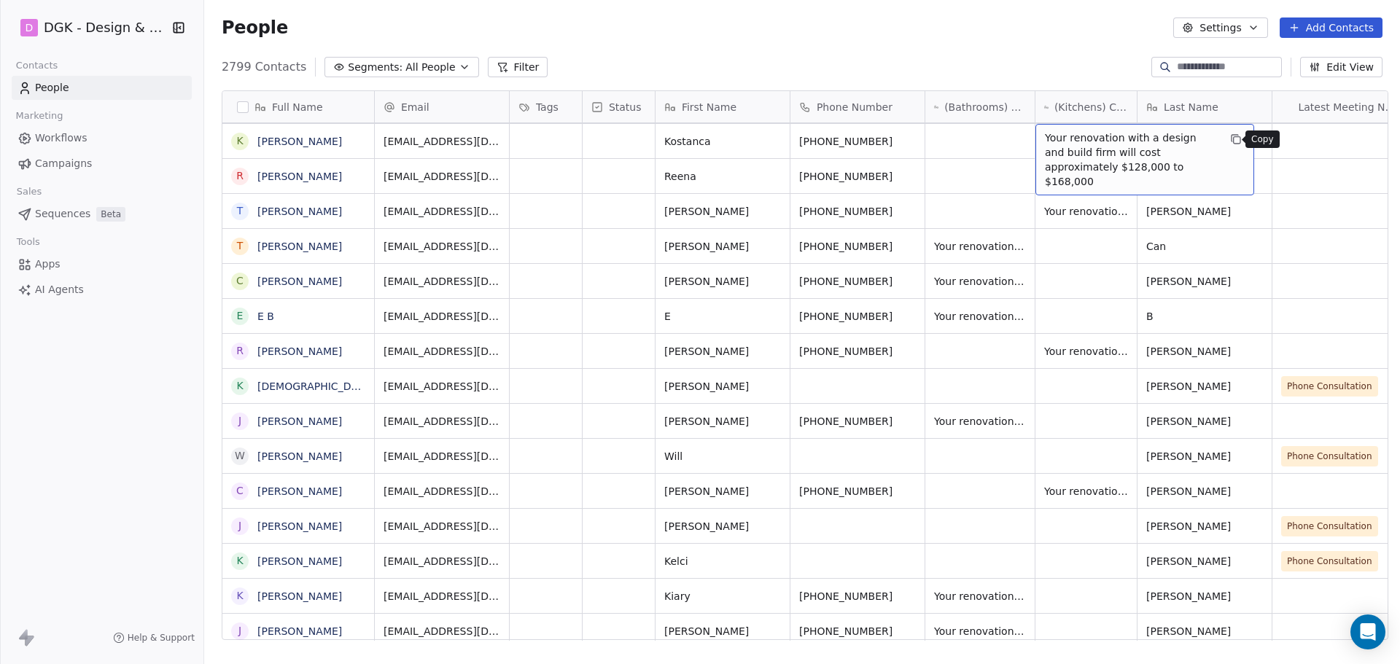
click at [1230, 136] on icon "grid" at bounding box center [1236, 139] width 12 height 12
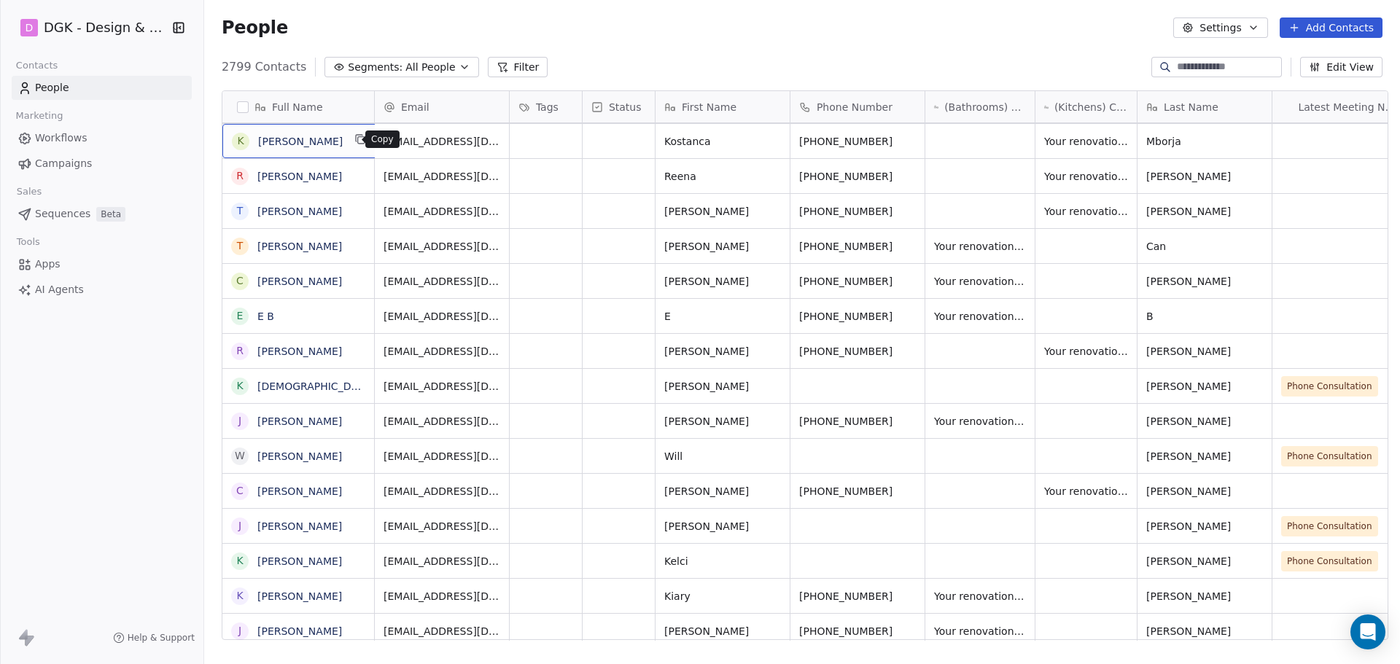
drag, startPoint x: 349, startPoint y: 139, endPoint x: 338, endPoint y: 23, distance: 117.2
click at [349, 128] on div "K [PERSON_NAME]" at bounding box center [300, 141] width 156 height 34
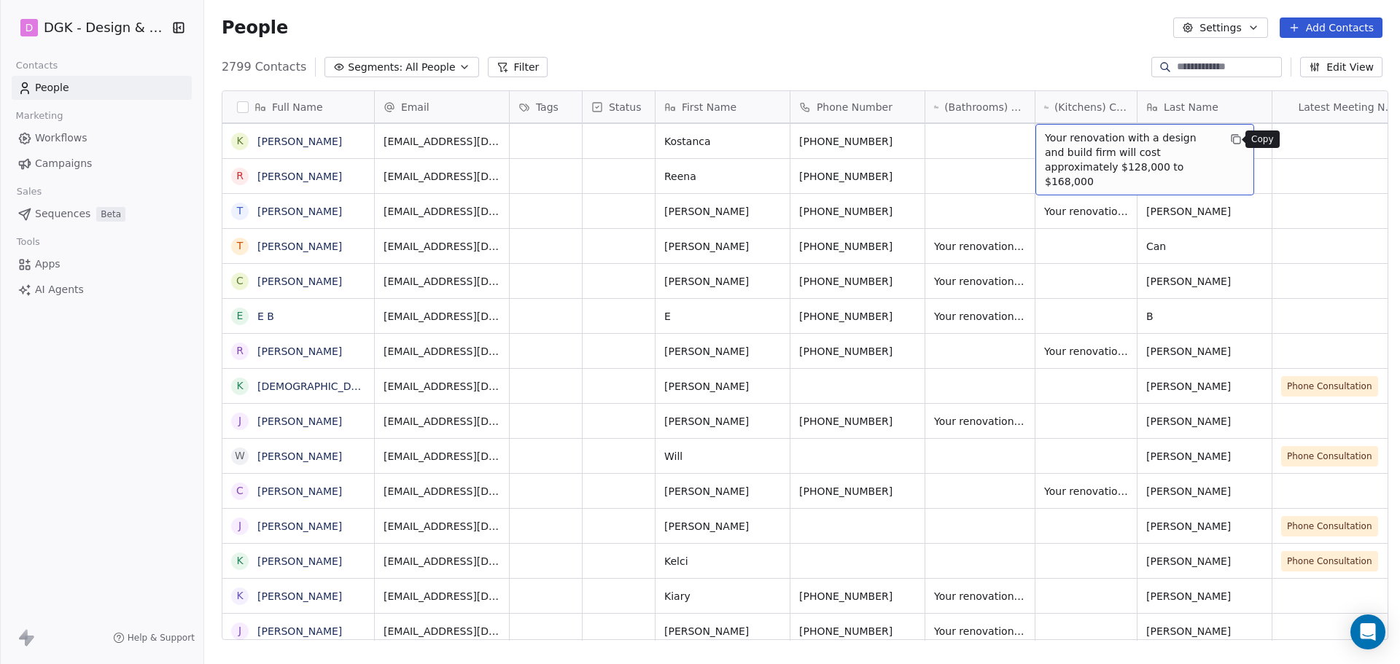
click at [1230, 138] on icon "grid" at bounding box center [1236, 139] width 12 height 12
